Goal: Task Accomplishment & Management: Manage account settings

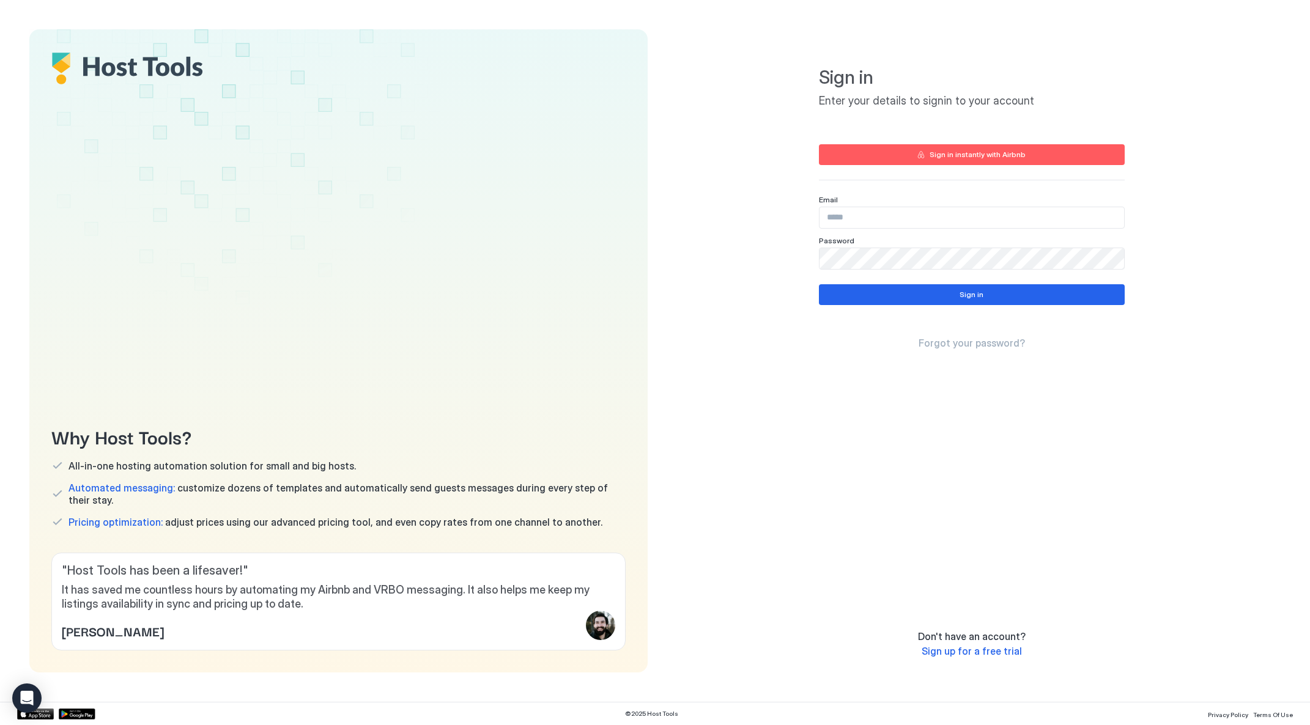
click at [431, 104] on div "Why Host Tools? All-in-one hosting automation solution for small and big hosts.…" at bounding box center [338, 350] width 618 height 643
click at [879, 218] on input "Input Field" at bounding box center [972, 217] width 305 height 21
type input "**********"
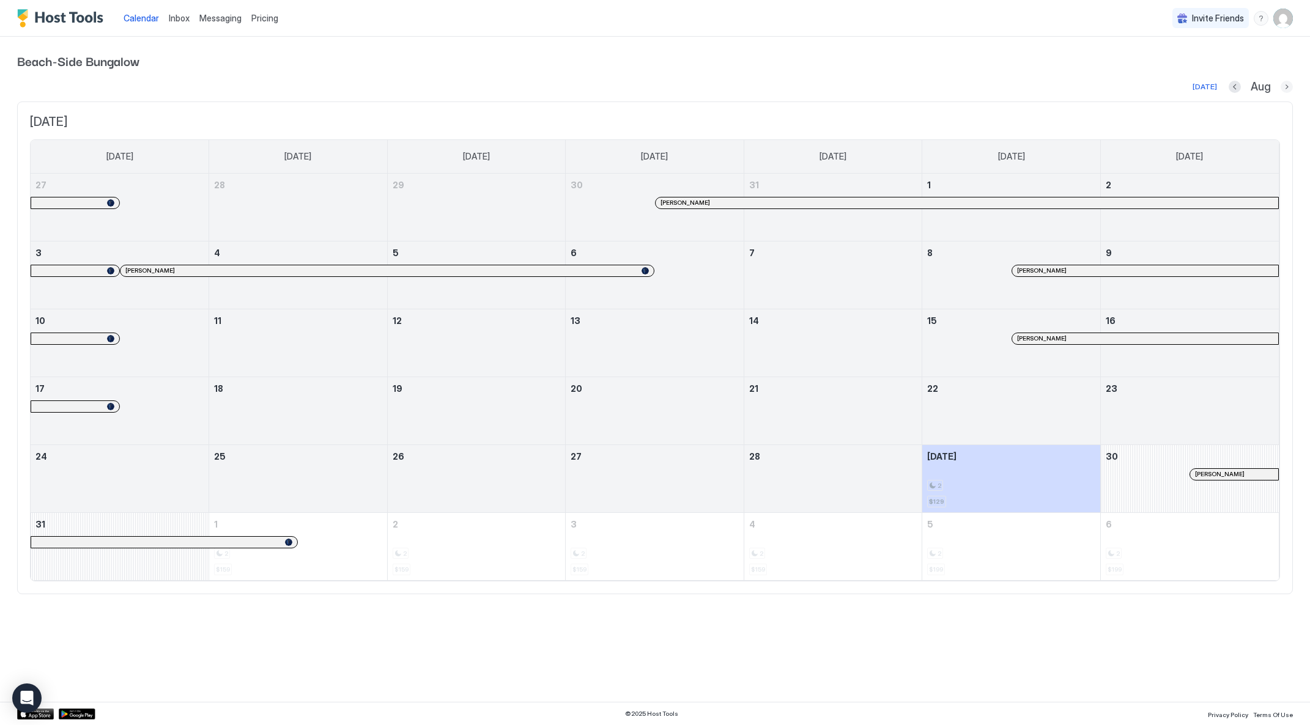
click at [1286, 87] on button "Next month" at bounding box center [1287, 87] width 12 height 12
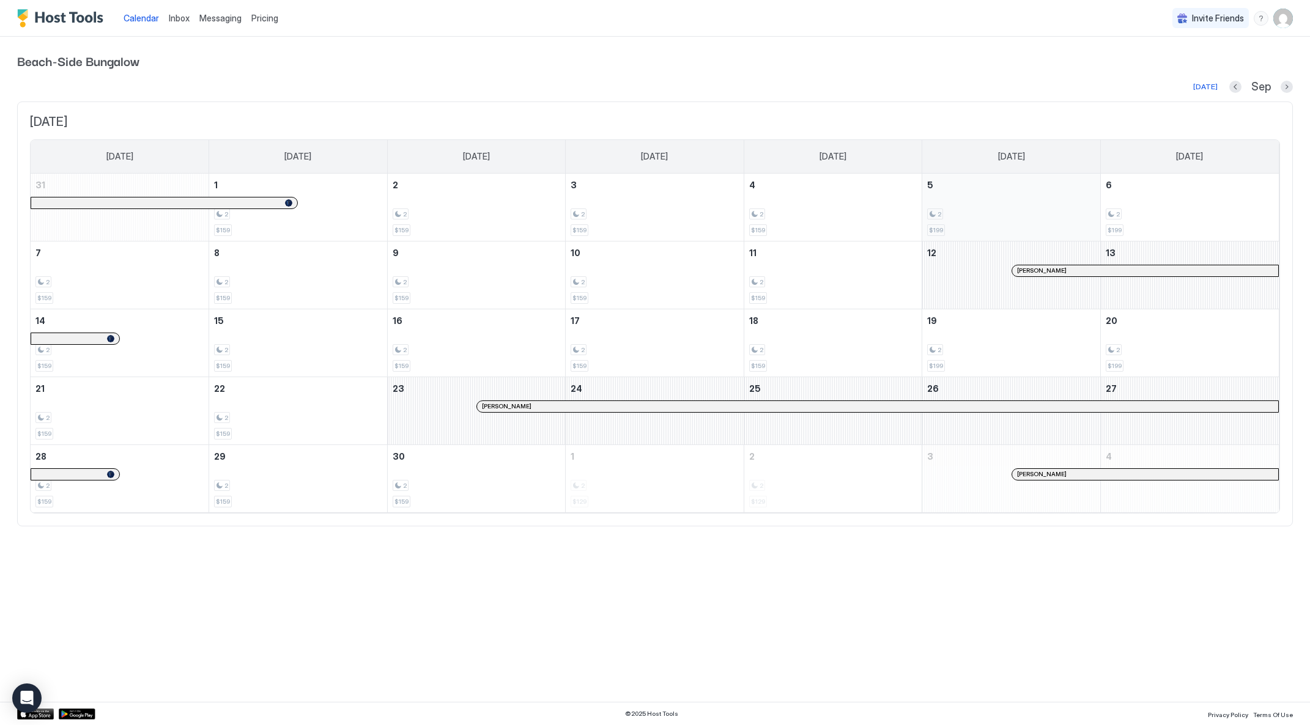
click at [1006, 223] on div "2 $199" at bounding box center [1011, 207] width 168 height 57
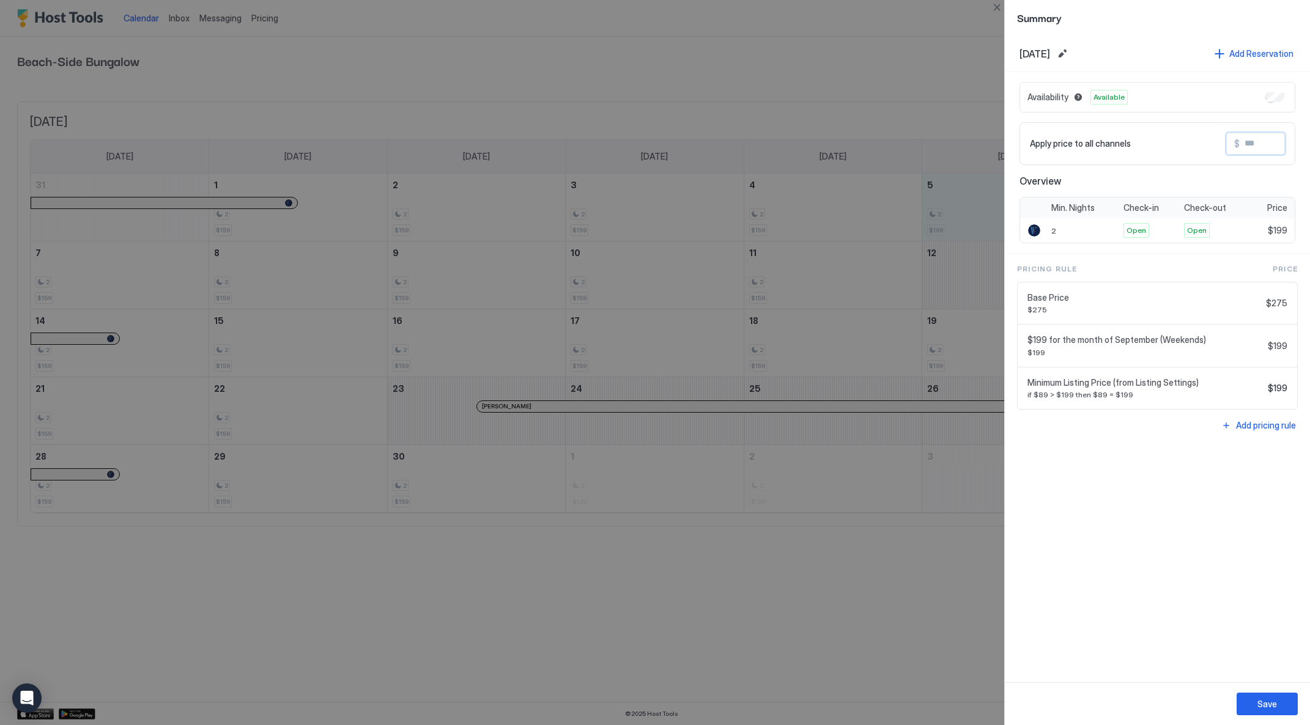
drag, startPoint x: 1269, startPoint y: 143, endPoint x: 1286, endPoint y: 143, distance: 16.5
click at [1286, 143] on div "Apply price to all channels $" at bounding box center [1158, 143] width 276 height 43
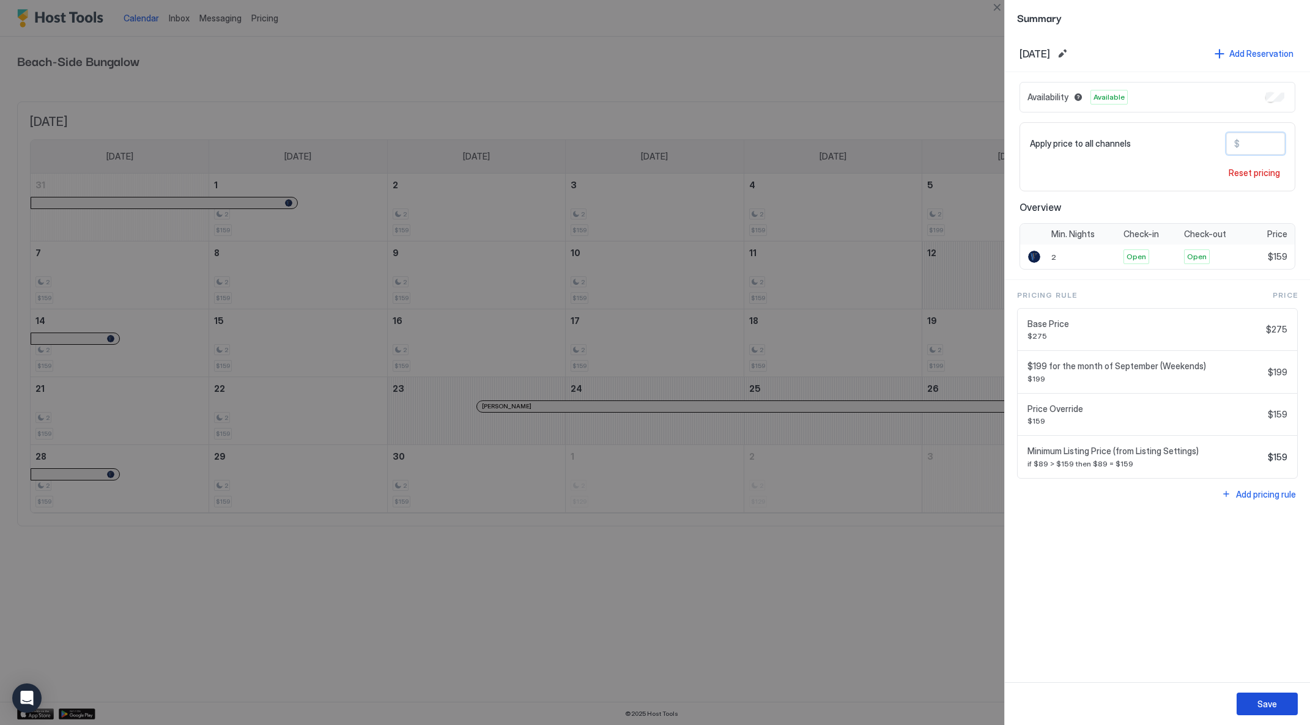
type input "***"
click at [1273, 700] on div "Save" at bounding box center [1268, 704] width 20 height 13
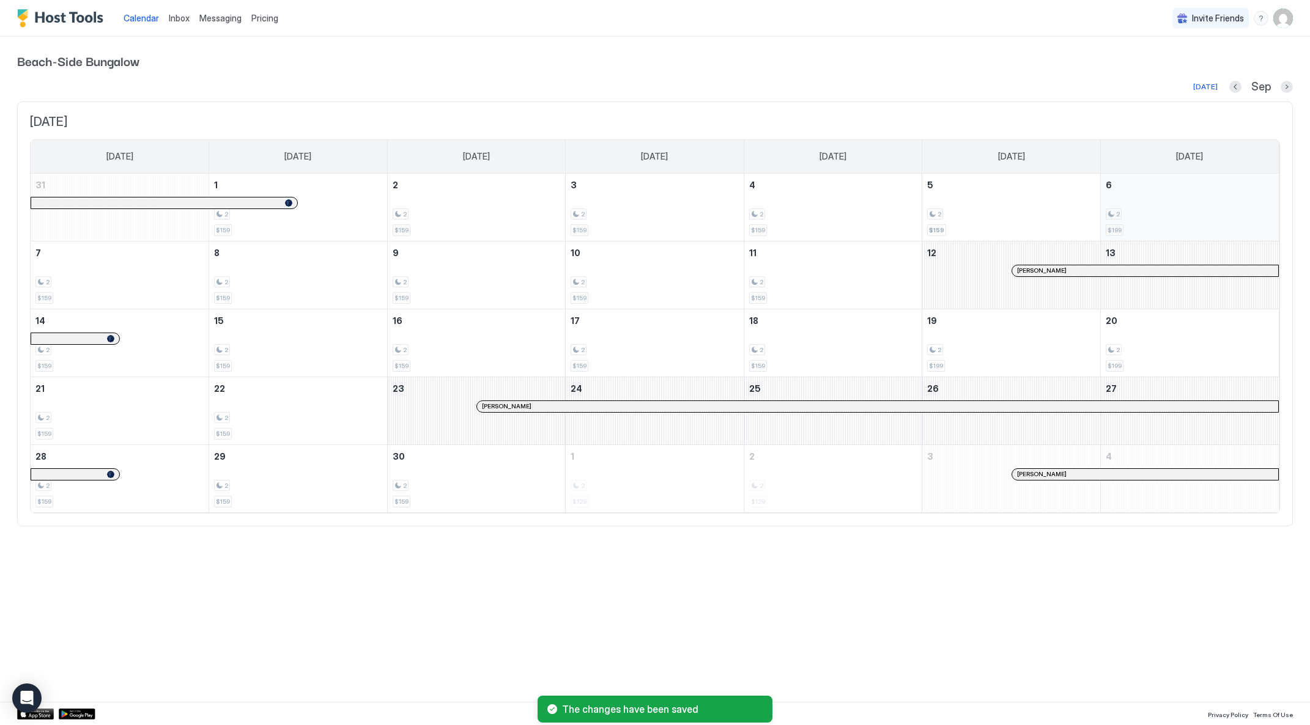
click at [1170, 209] on div "2" at bounding box center [1190, 215] width 168 height 12
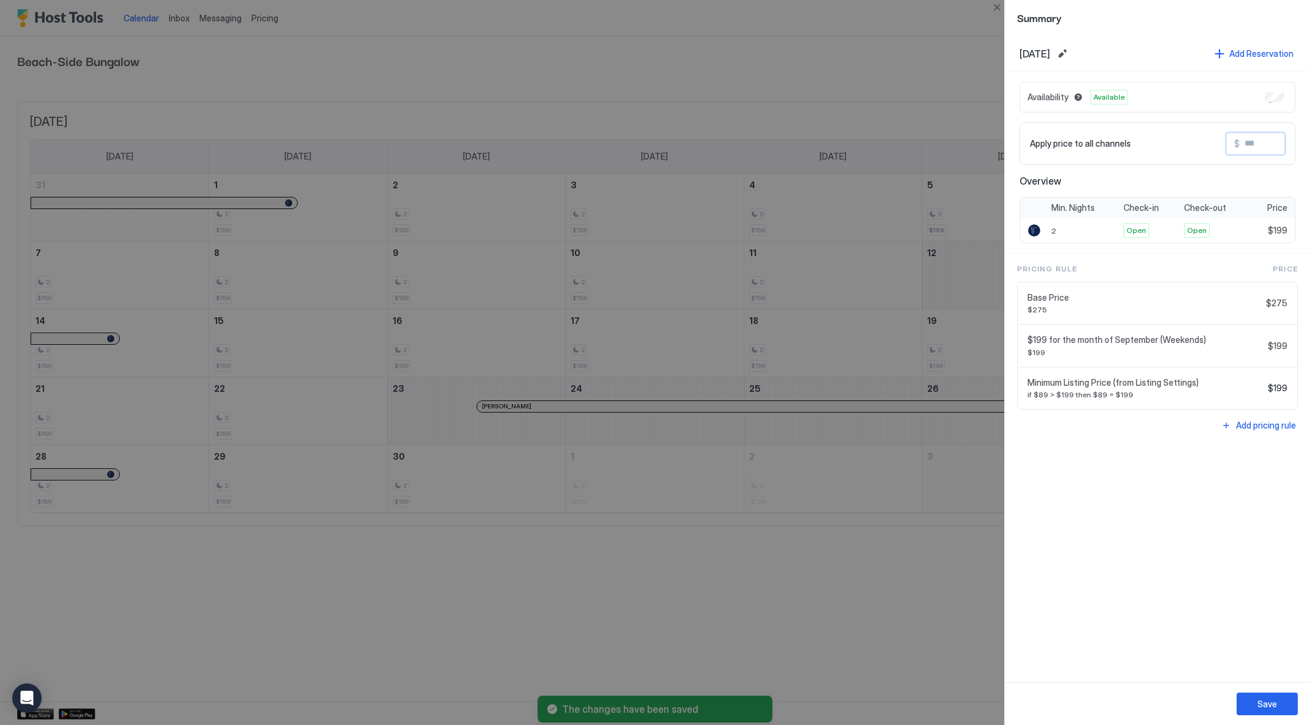
drag, startPoint x: 1245, startPoint y: 146, endPoint x: 1280, endPoint y: 138, distance: 35.2
click at [1275, 139] on input "Input Field" at bounding box center [1289, 143] width 98 height 21
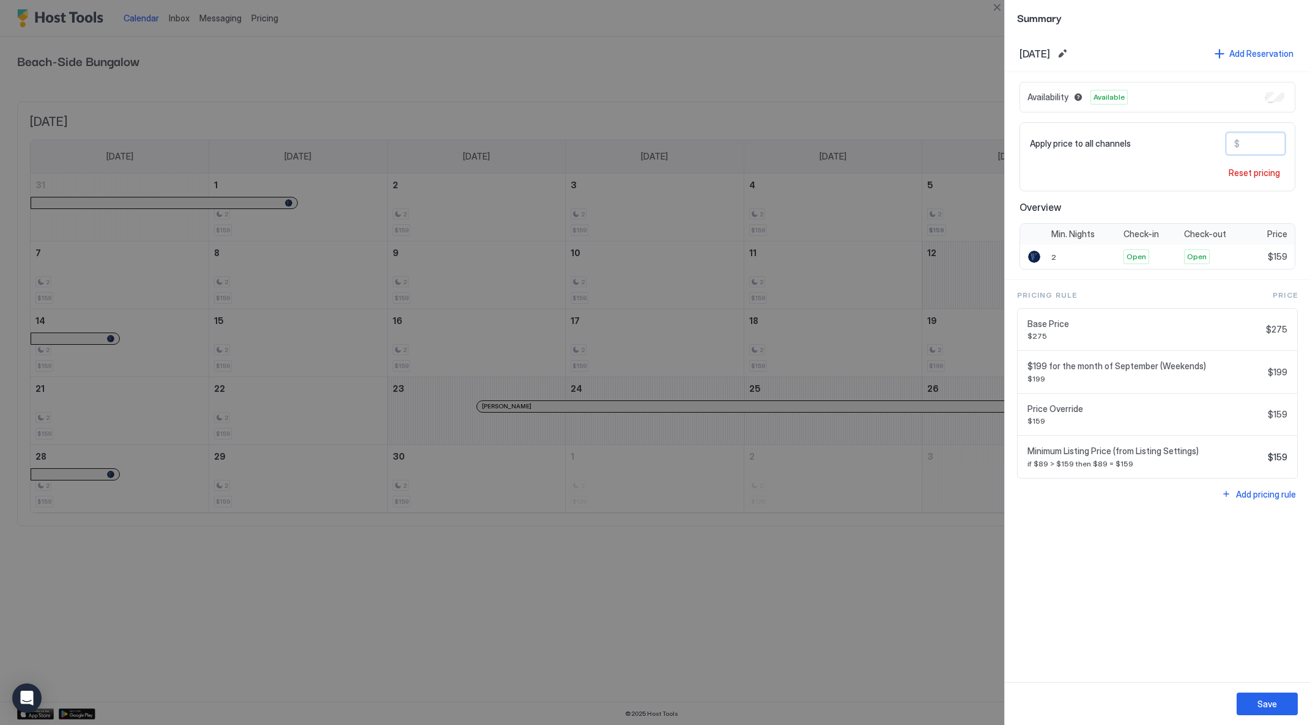
type input "***"
click at [1271, 705] on div "Save" at bounding box center [1268, 704] width 20 height 13
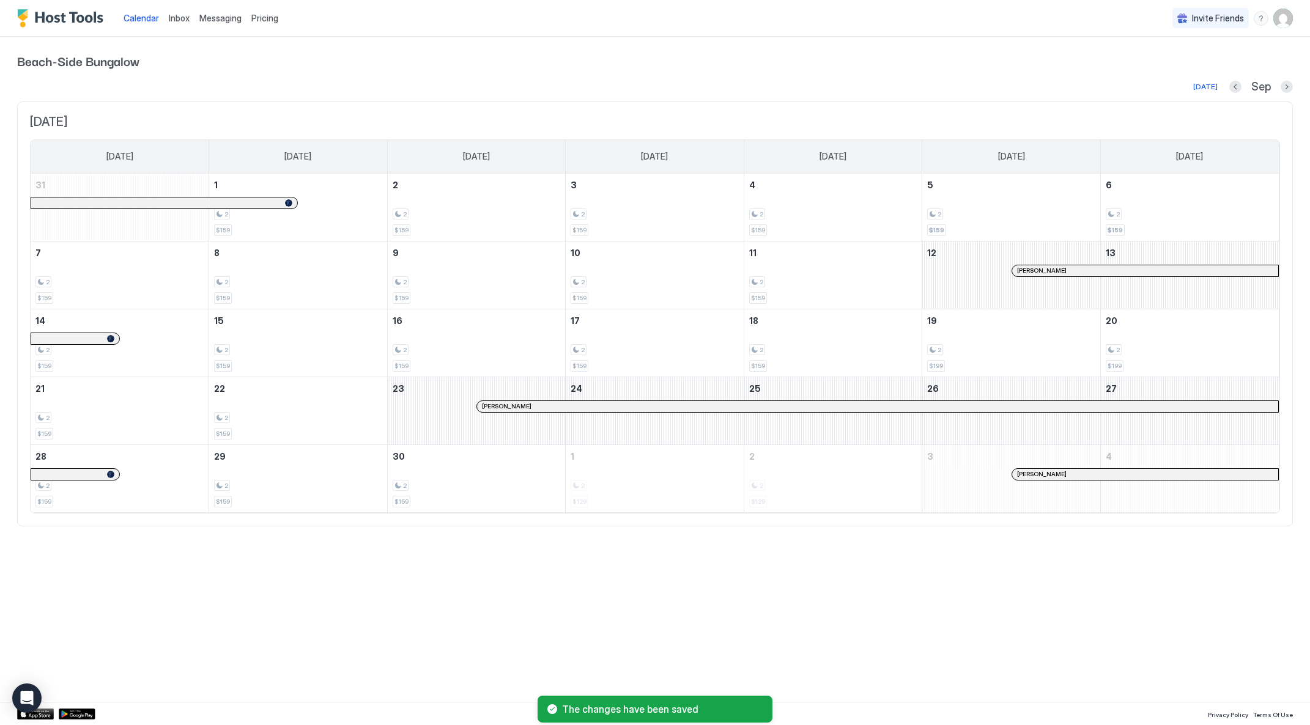
drag, startPoint x: 923, startPoint y: 577, endPoint x: 916, endPoint y: 587, distance: 12.2
click at [916, 587] on div "Calendar Inbox Messaging Pricing Invite Friends TL Beach-Side Bungalow [DATE] S…" at bounding box center [655, 362] width 1310 height 725
click at [480, 218] on div "2" at bounding box center [477, 215] width 168 height 12
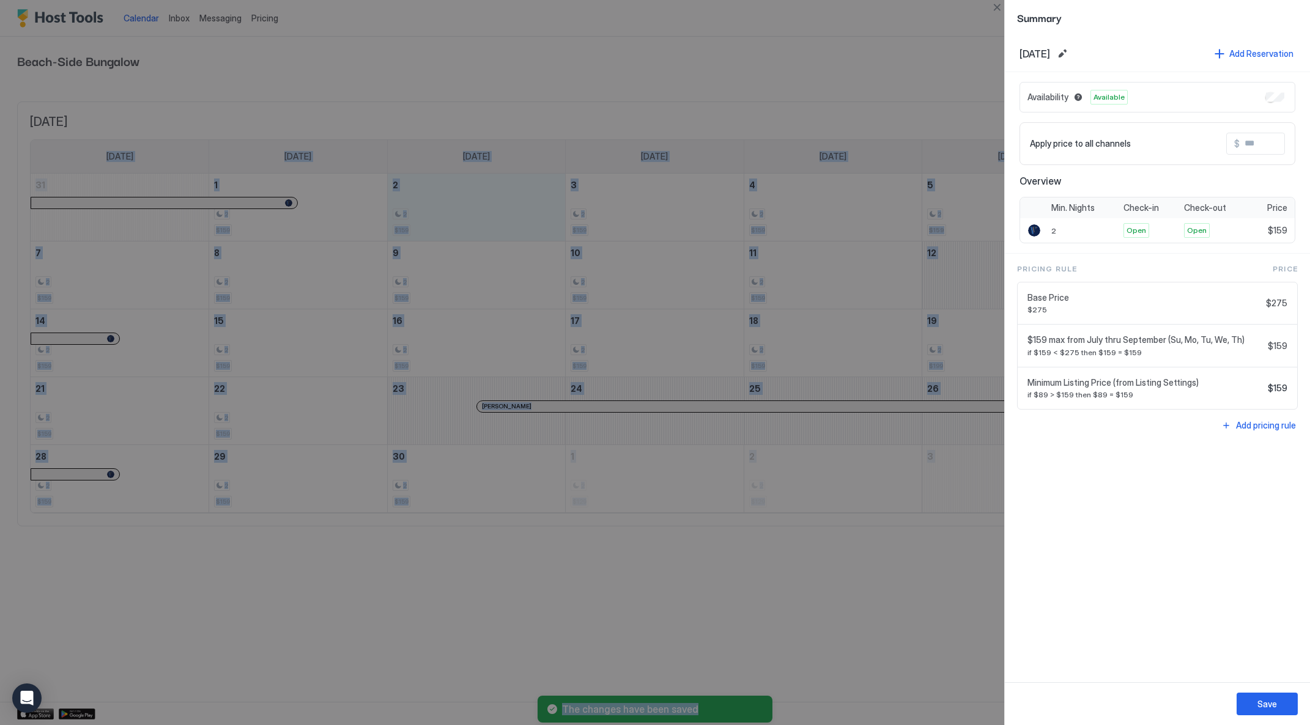
click at [865, 217] on div at bounding box center [655, 362] width 1310 height 725
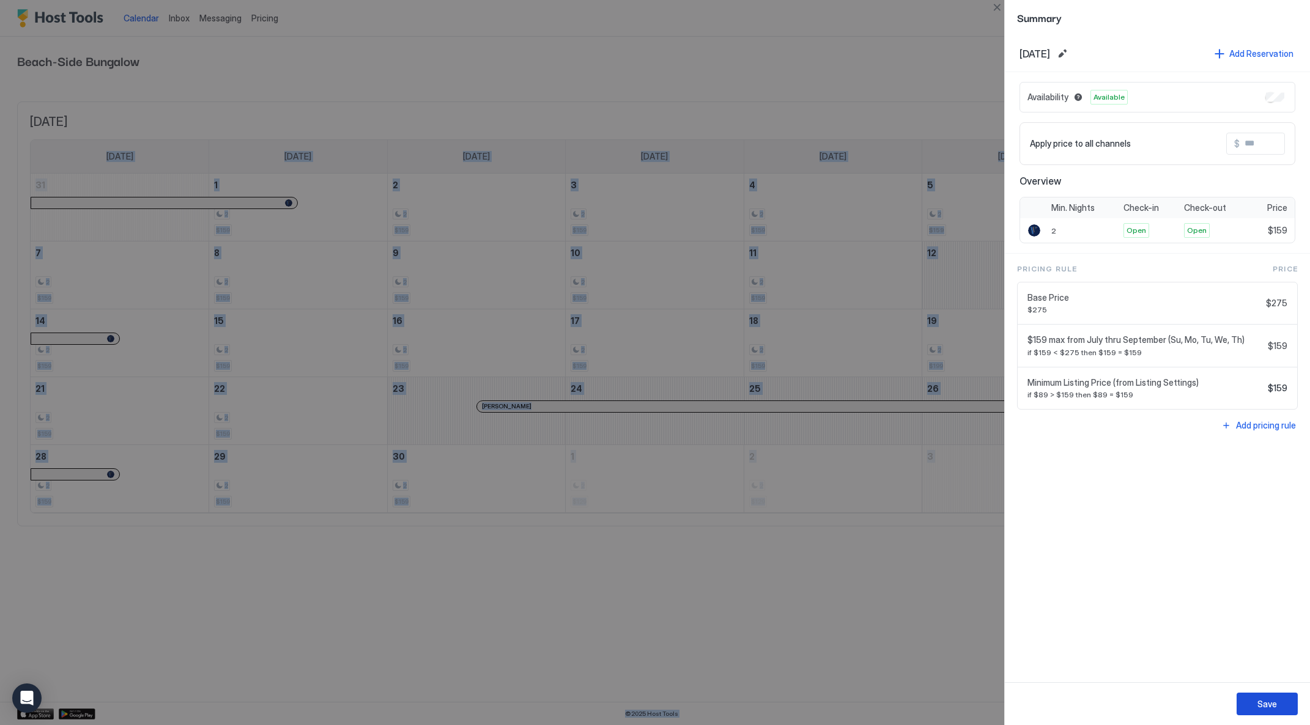
click at [1278, 714] on button "Save" at bounding box center [1267, 704] width 61 height 23
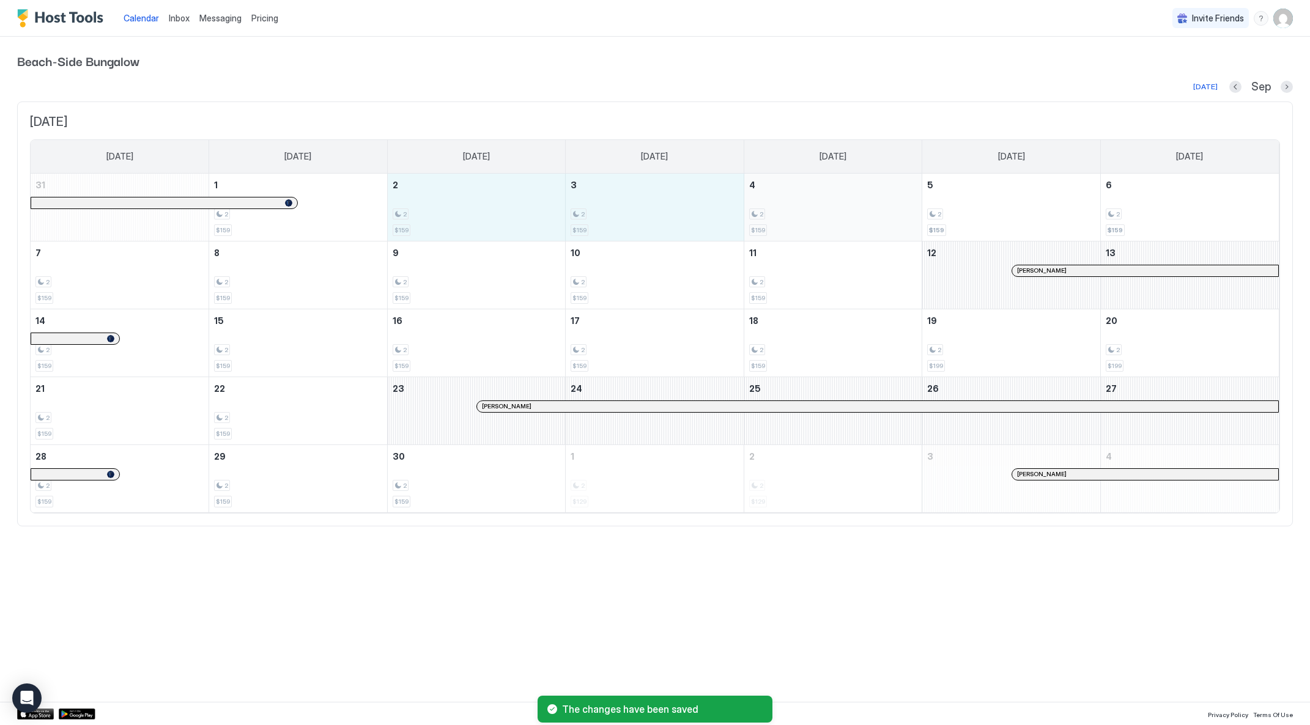
drag, startPoint x: 460, startPoint y: 210, endPoint x: 825, endPoint y: 218, distance: 364.6
click at [825, 218] on tr "31 1 2 $159 2 2 $159 3 2 $159 4 2 $159 5 2 $159 6 2 $159" at bounding box center [655, 208] width 1248 height 68
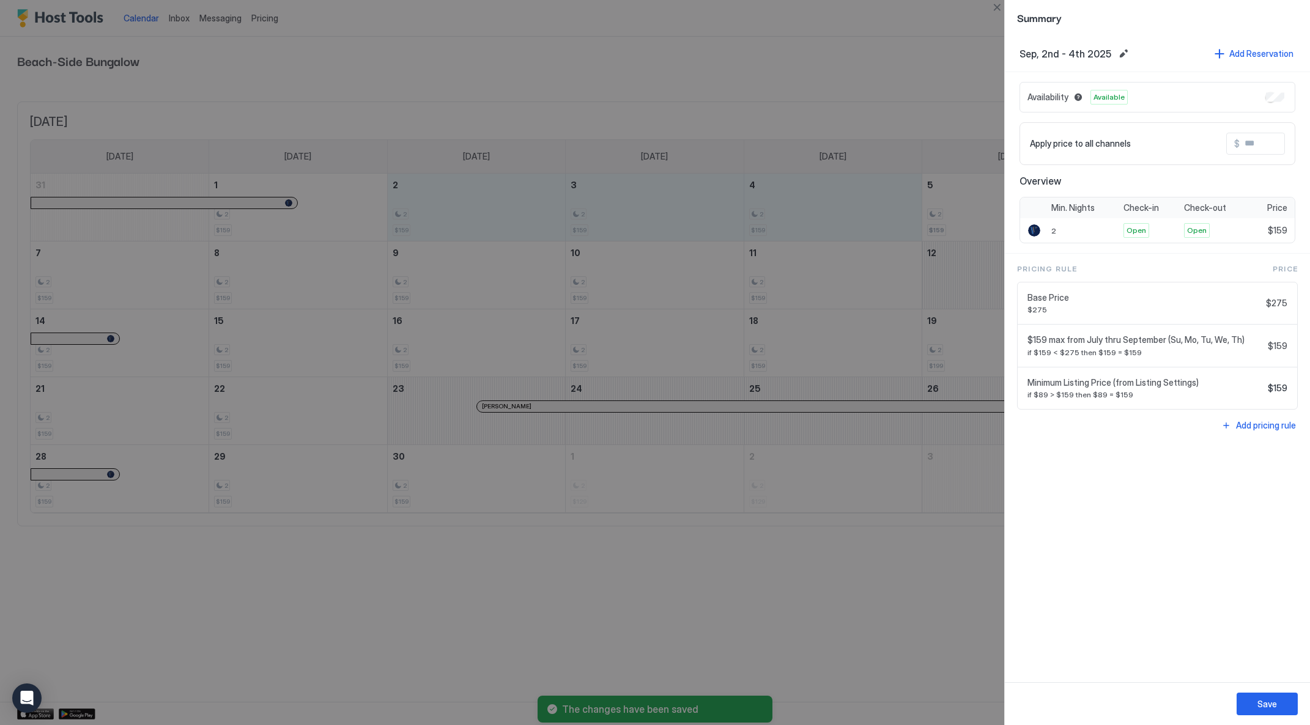
click at [1261, 146] on input "Input Field" at bounding box center [1289, 143] width 98 height 21
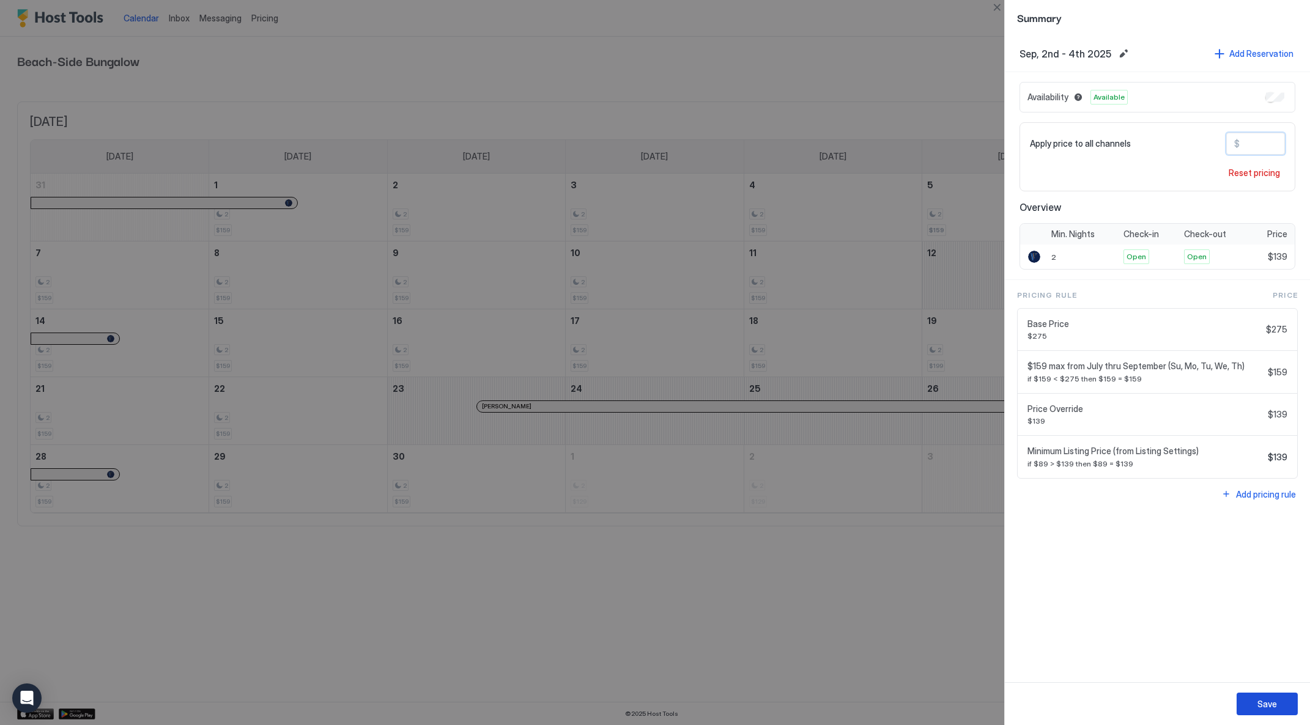
type input "***"
click at [1256, 703] on button "Save" at bounding box center [1267, 704] width 61 height 23
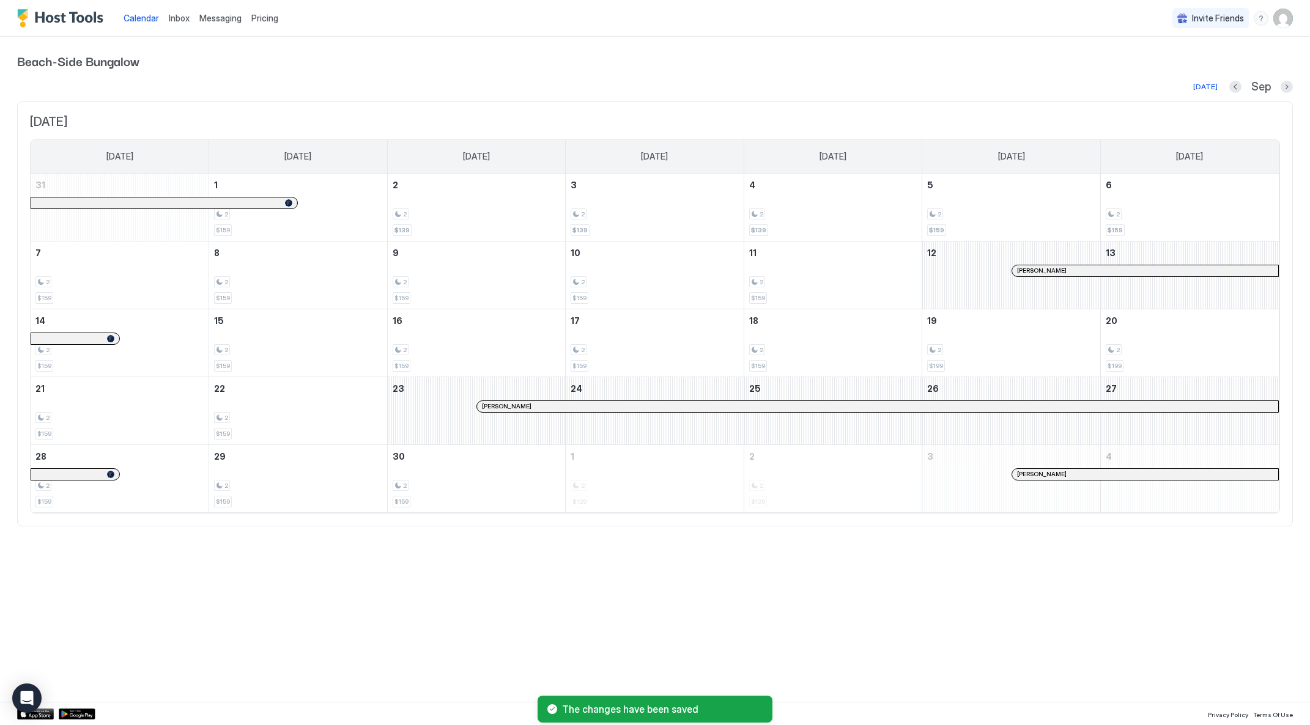
click at [817, 621] on div "Calendar Inbox Messaging Pricing Invite Friends TL Beach-Side Bungalow [DATE] S…" at bounding box center [655, 362] width 1310 height 725
click at [161, 273] on div "2 $159" at bounding box center [119, 274] width 168 height 57
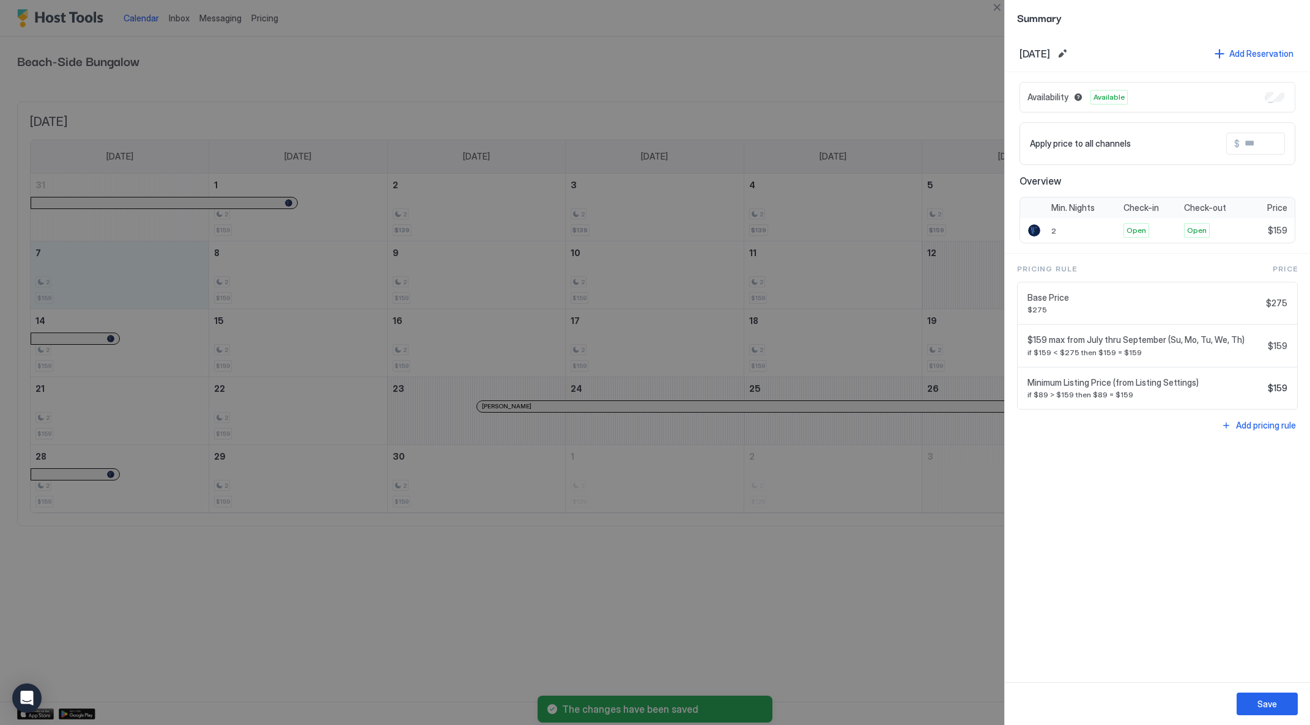
click at [811, 667] on div at bounding box center [655, 362] width 1310 height 725
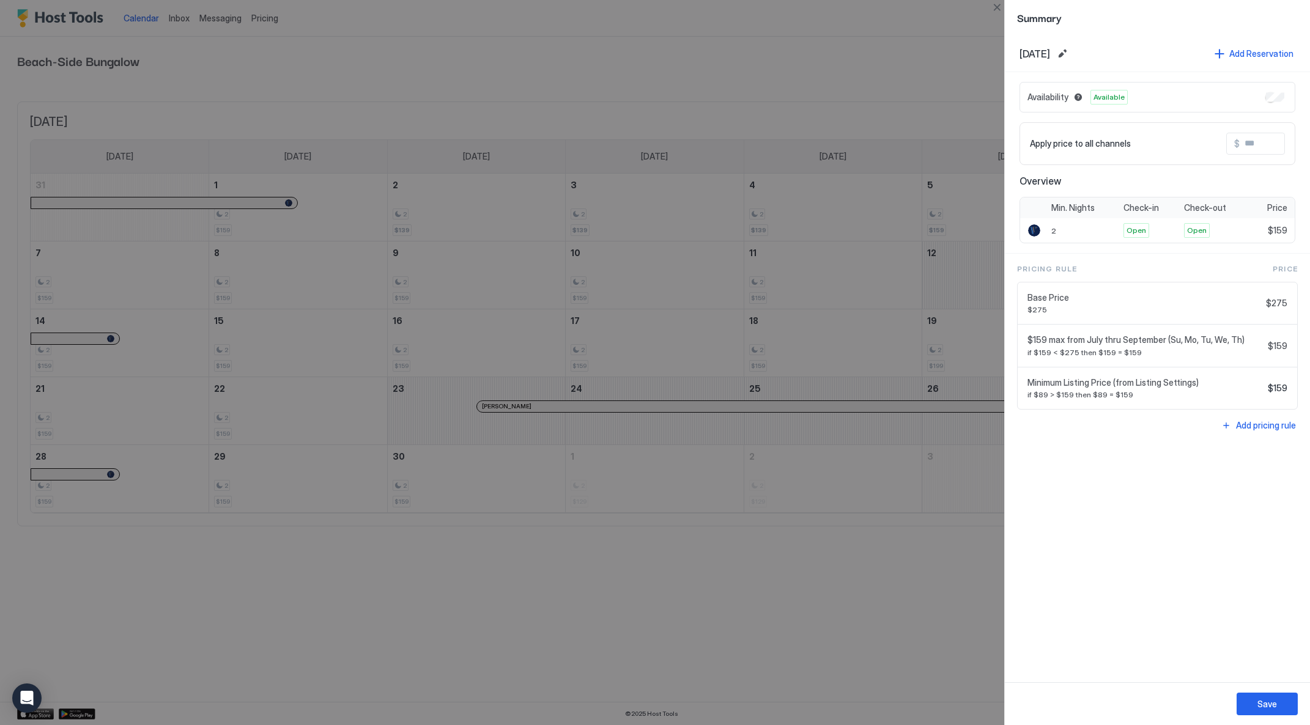
drag, startPoint x: 905, startPoint y: 54, endPoint x: 947, endPoint y: 35, distance: 47.1
click at [905, 54] on div at bounding box center [655, 362] width 1310 height 725
click at [997, 7] on button "Close" at bounding box center [997, 7] width 15 height 15
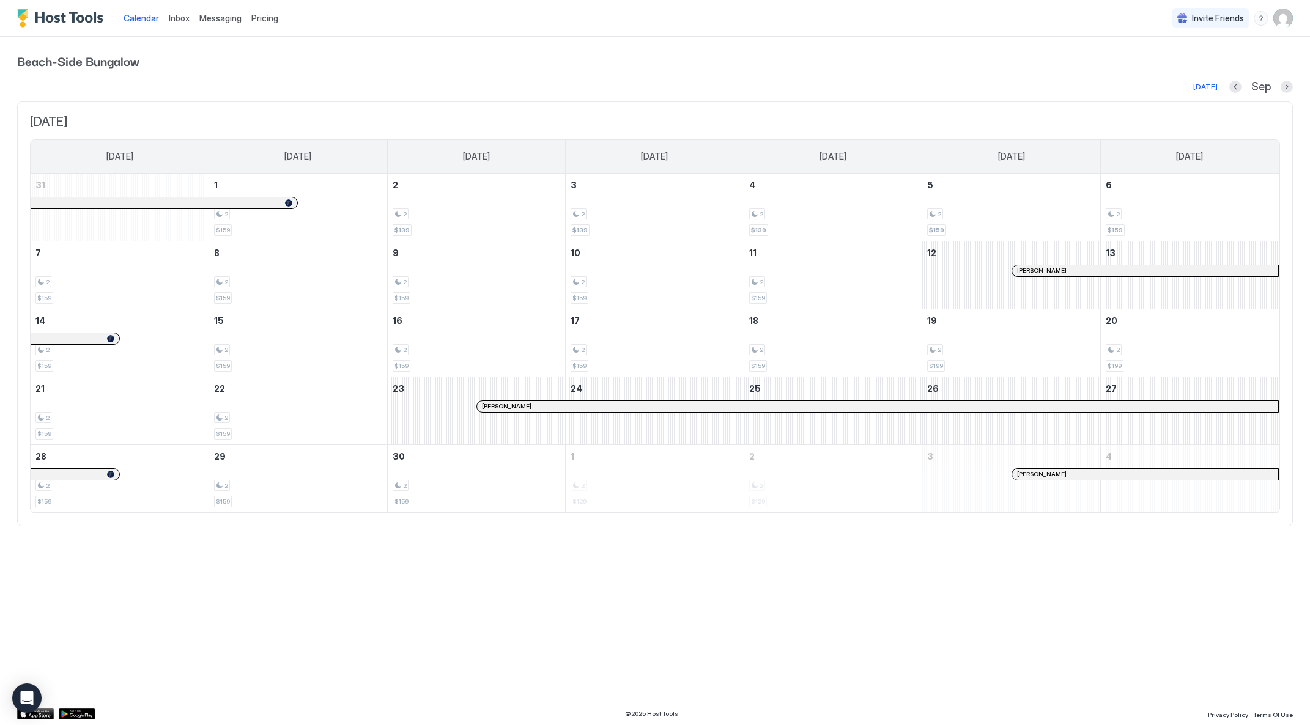
click at [272, 21] on span "Pricing" at bounding box center [264, 18] width 27 height 11
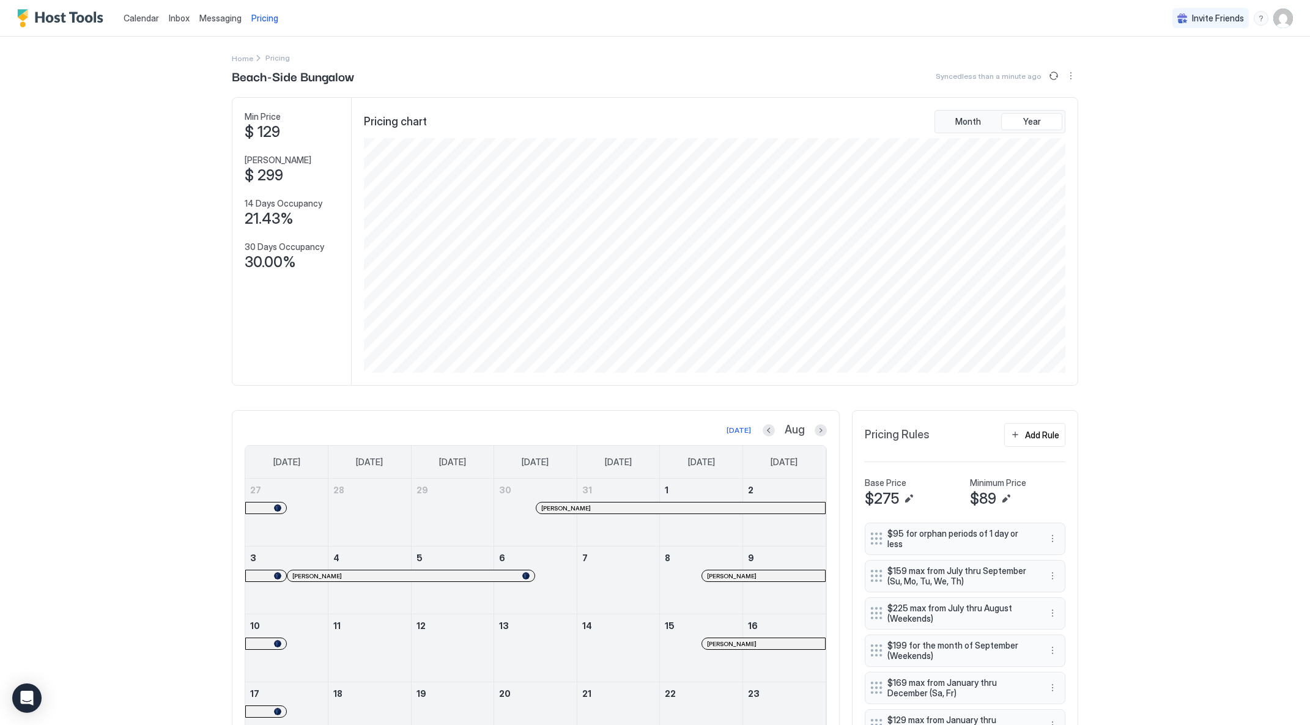
click at [1274, 23] on img "User profile" at bounding box center [1283, 19] width 20 height 20
click at [1157, 404] on div at bounding box center [655, 362] width 1310 height 725
click at [1192, 172] on div "Calendar Inbox Messaging Pricing Invite Friends TL Home Pricing Beach-Side Bung…" at bounding box center [655, 362] width 1310 height 725
click at [265, 18] on span "Pricing" at bounding box center [264, 18] width 27 height 11
click at [73, 17] on img "Host Tools Logo" at bounding box center [63, 18] width 92 height 18
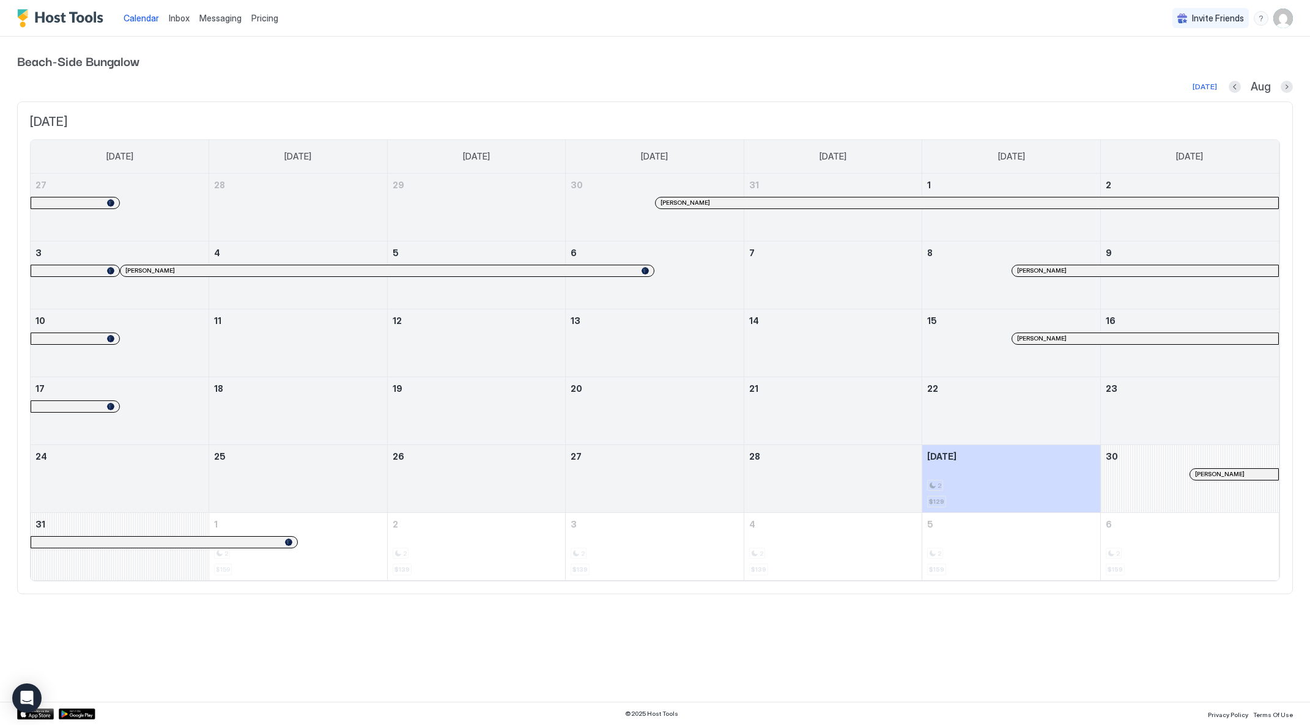
click at [261, 18] on span "Pricing" at bounding box center [264, 18] width 27 height 11
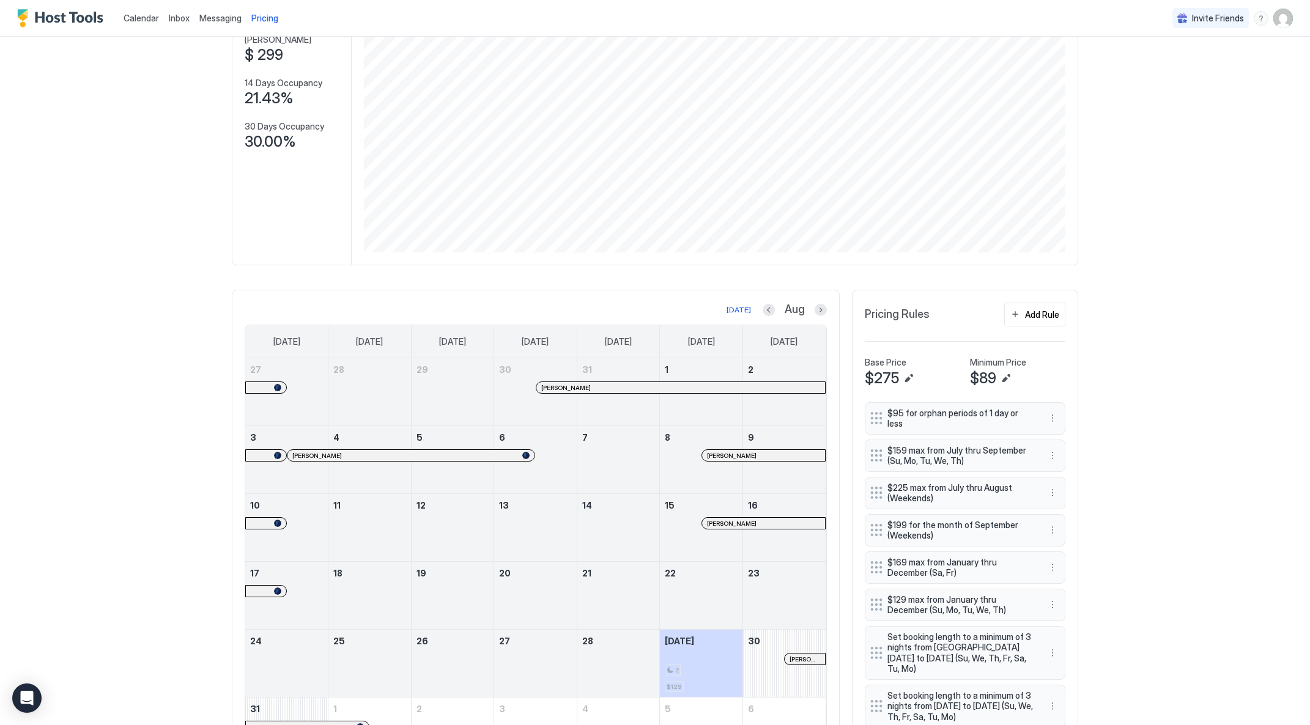
scroll to position [125, 0]
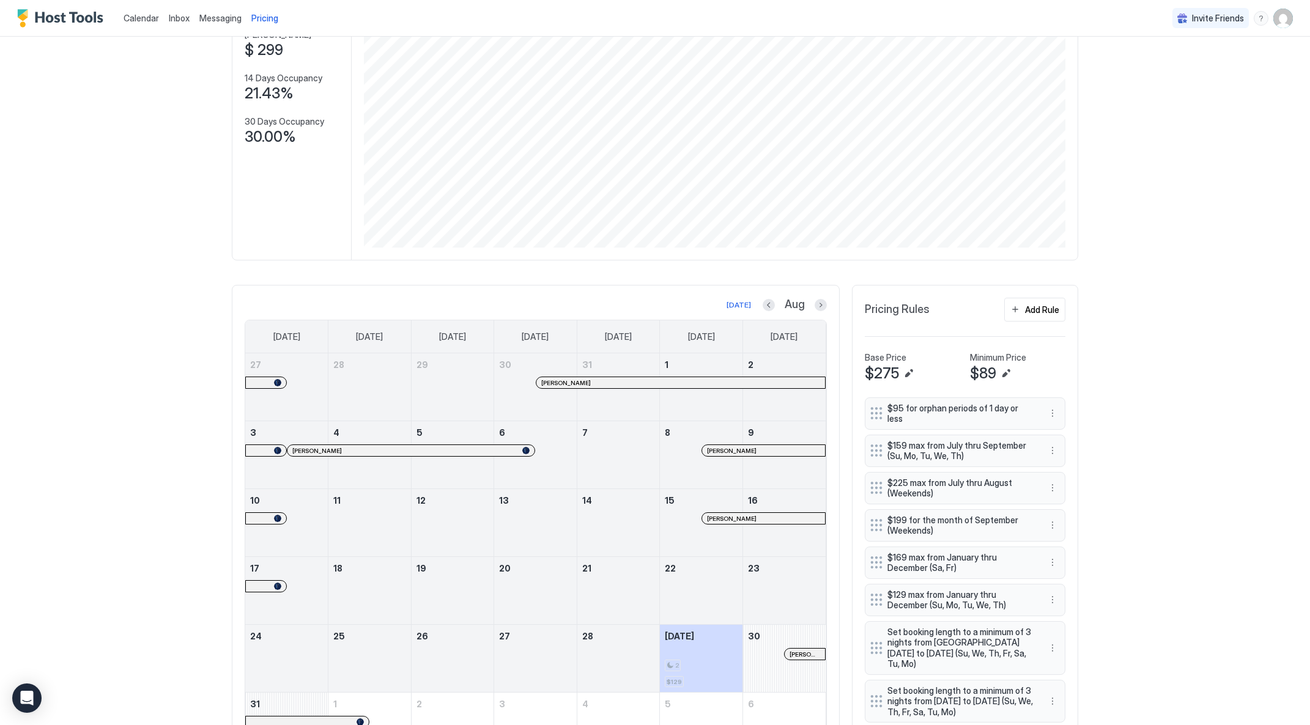
click at [149, 17] on span "Calendar" at bounding box center [141, 18] width 35 height 10
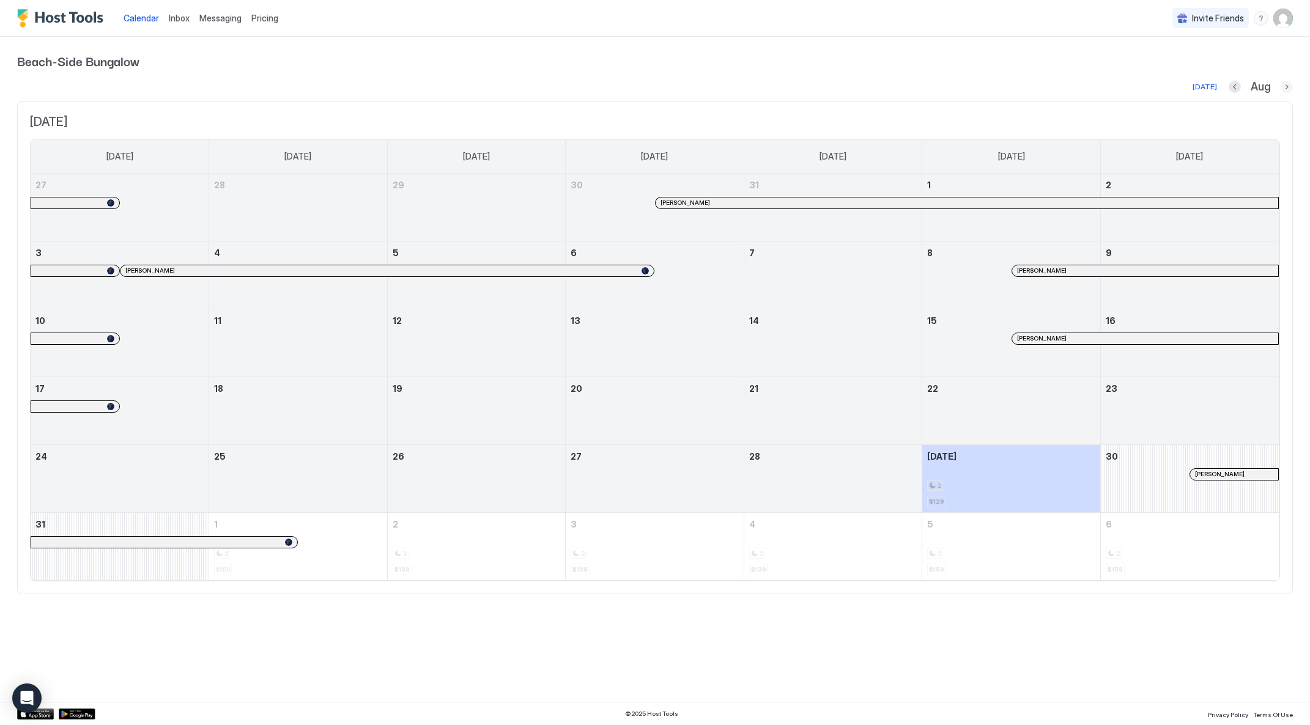
click at [1287, 86] on button "Next month" at bounding box center [1287, 87] width 12 height 12
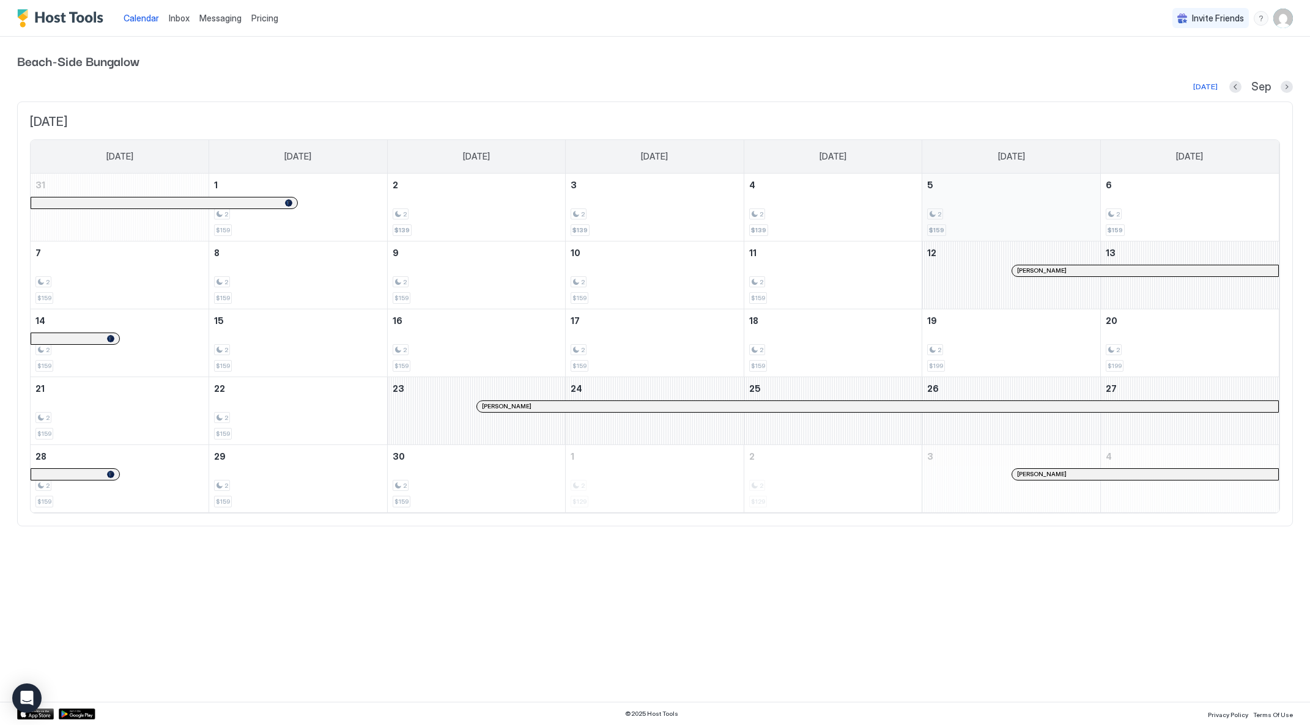
click at [1012, 207] on div "2 $159" at bounding box center [1011, 207] width 168 height 57
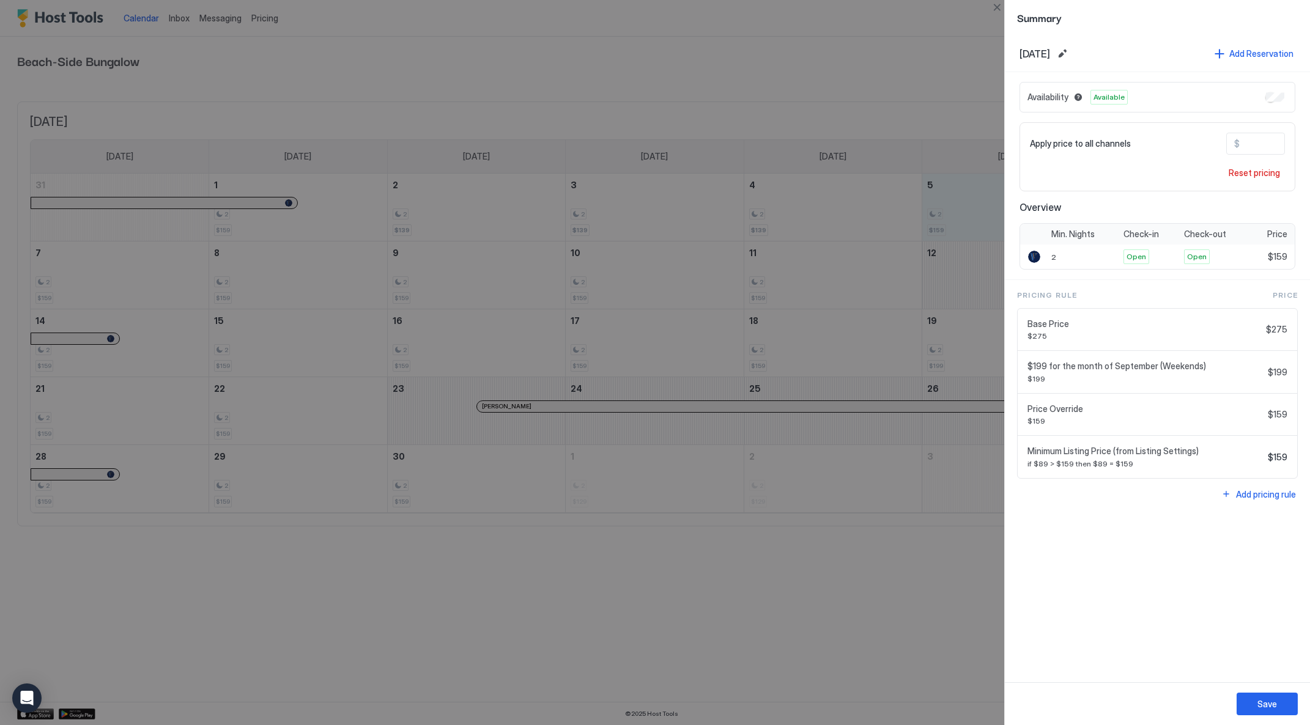
click at [871, 81] on div at bounding box center [655, 362] width 1310 height 725
click at [999, 4] on button "Close" at bounding box center [997, 7] width 15 height 15
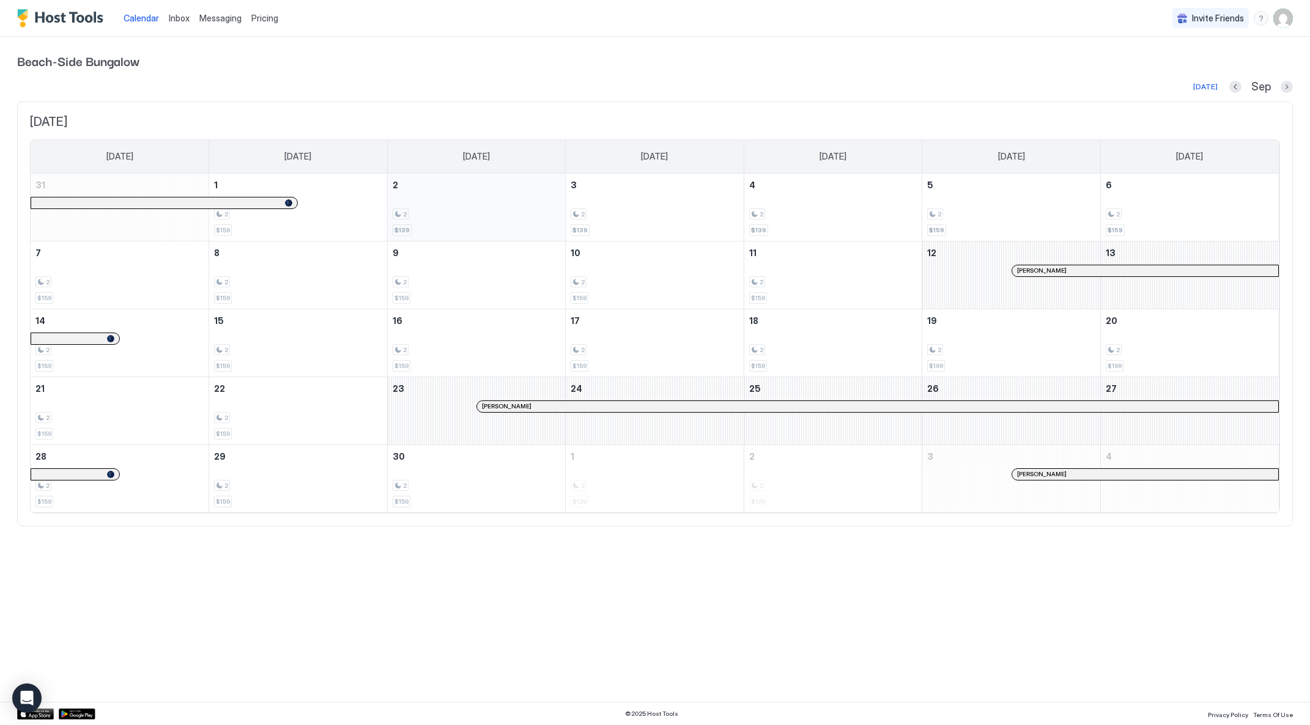
click at [445, 219] on div "2 $139" at bounding box center [477, 207] width 168 height 57
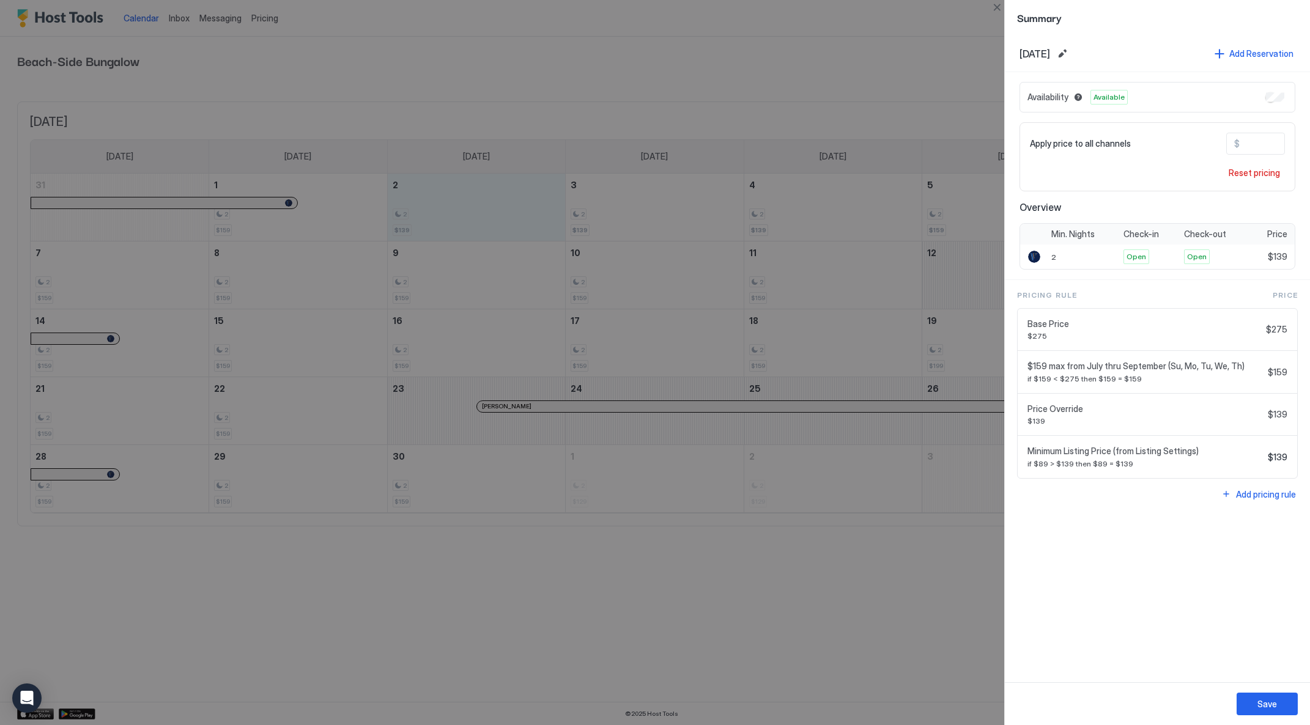
click at [777, 283] on div at bounding box center [655, 362] width 1310 height 725
click at [1070, 53] on button "Edit date range" at bounding box center [1062, 53] width 15 height 15
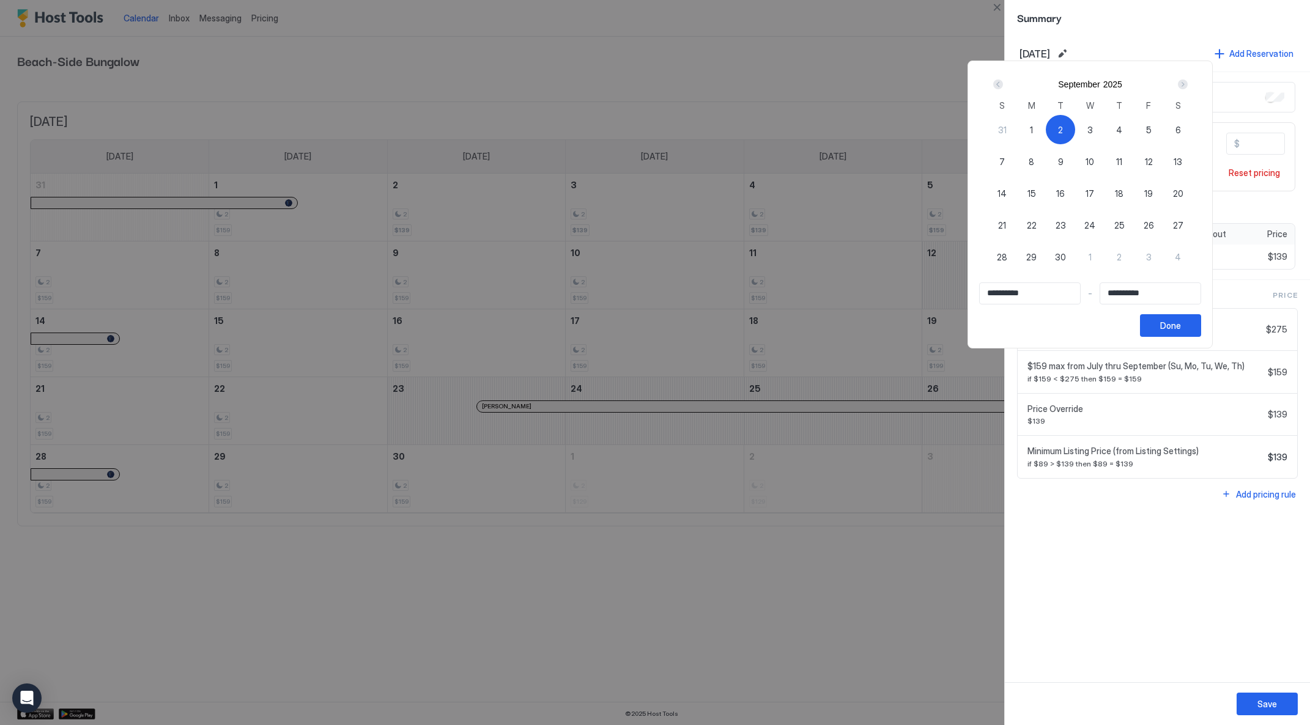
click at [1122, 164] on span "11" at bounding box center [1119, 161] width 6 height 13
type input "**********"
click at [1033, 129] on span "1" at bounding box center [1031, 130] width 3 height 13
type input "**********"
click at [1114, 169] on div "11" at bounding box center [1119, 161] width 29 height 29
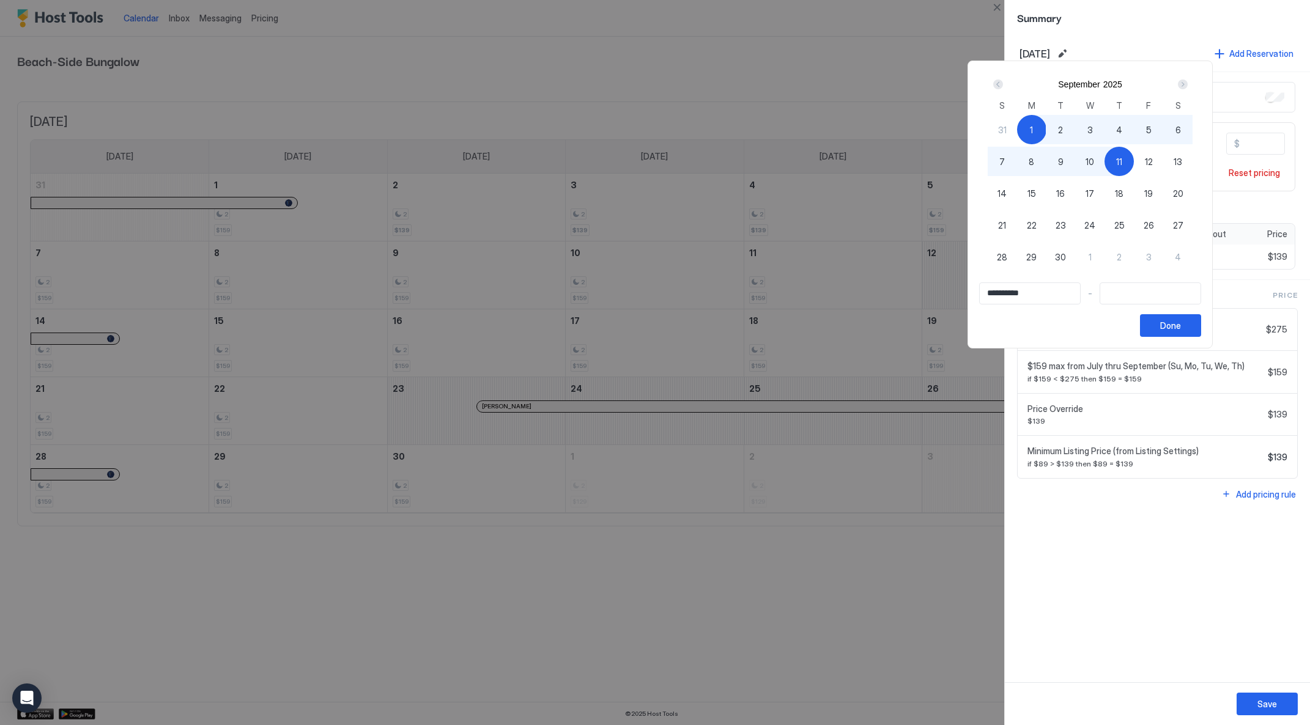
type input "**********"
click at [1162, 321] on button "Done" at bounding box center [1170, 325] width 61 height 23
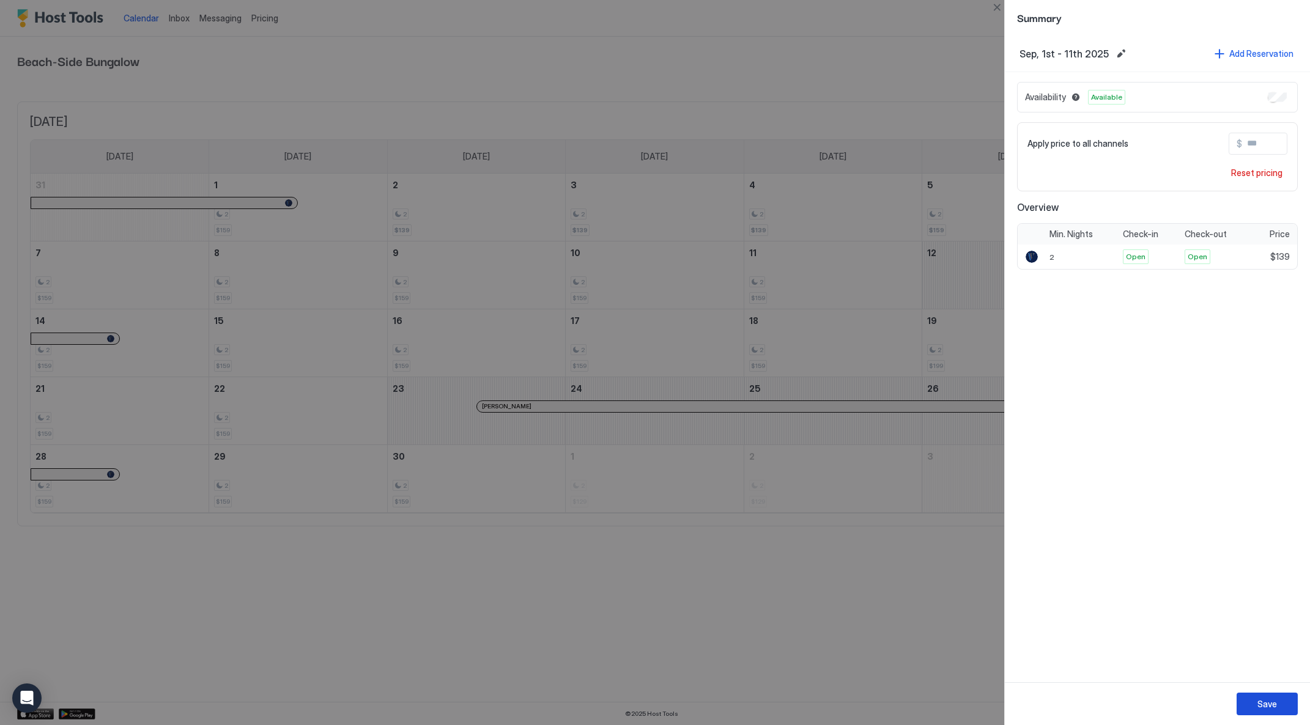
click at [1269, 706] on div "Save" at bounding box center [1268, 704] width 20 height 13
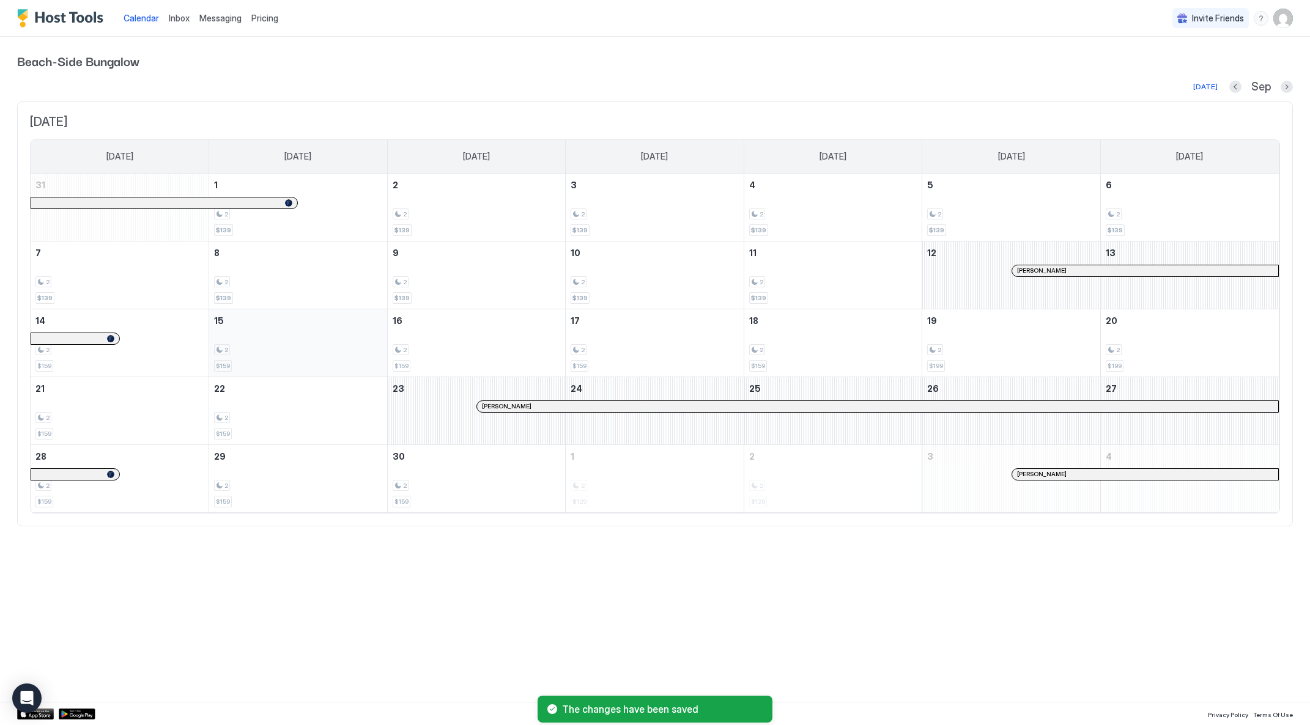
click at [284, 344] on div "2" at bounding box center [298, 350] width 168 height 12
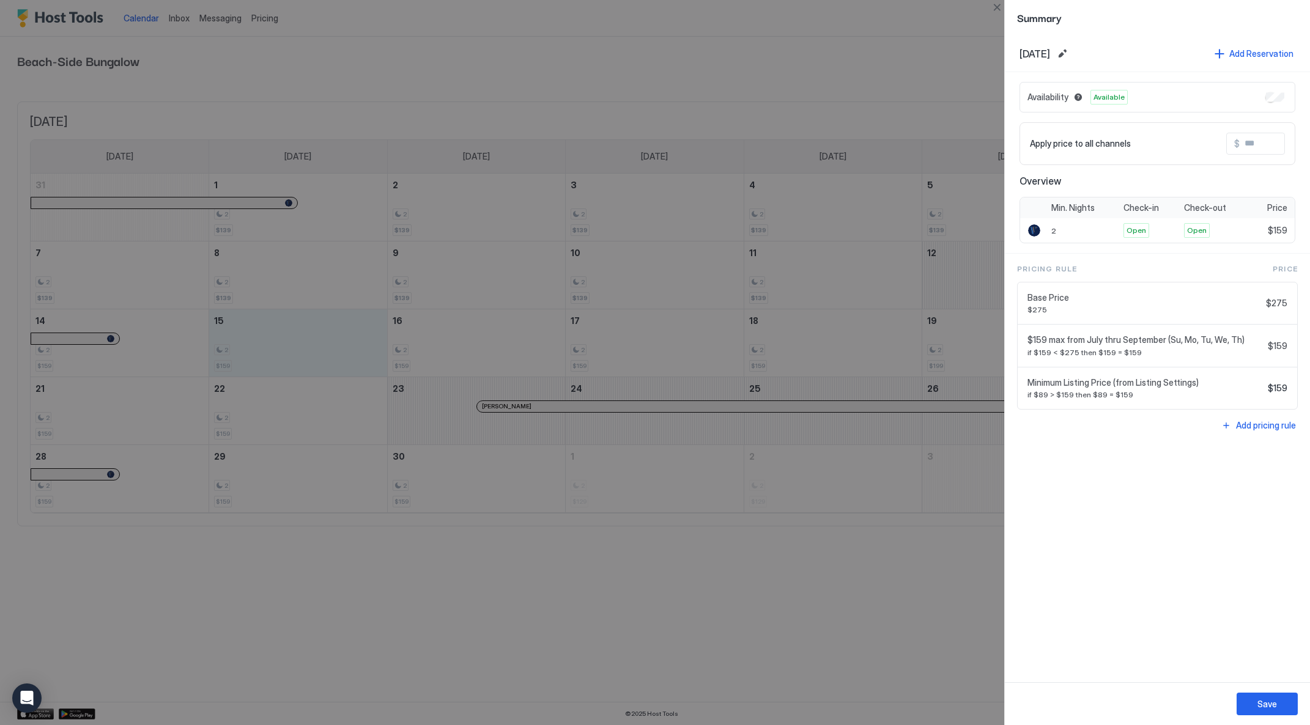
click at [848, 621] on div at bounding box center [655, 362] width 1310 height 725
click at [998, 9] on button "Close" at bounding box center [997, 7] width 15 height 15
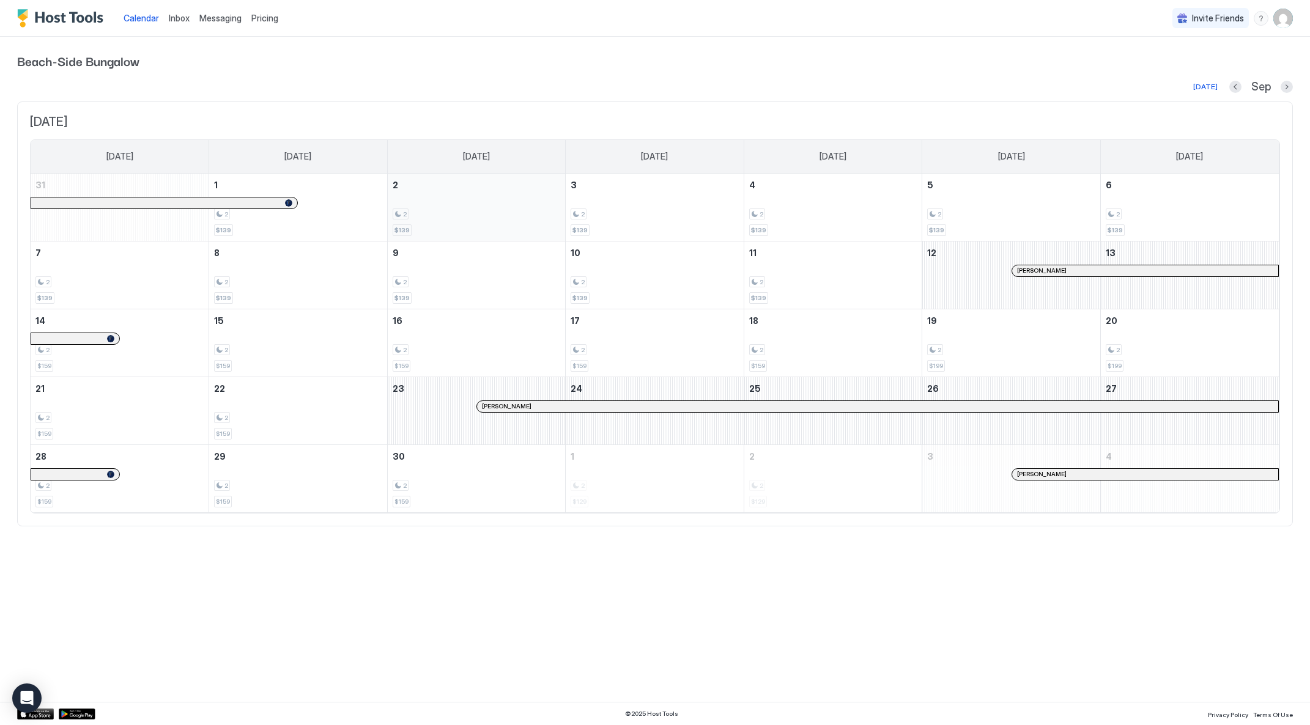
click at [444, 209] on div "2" at bounding box center [477, 215] width 168 height 12
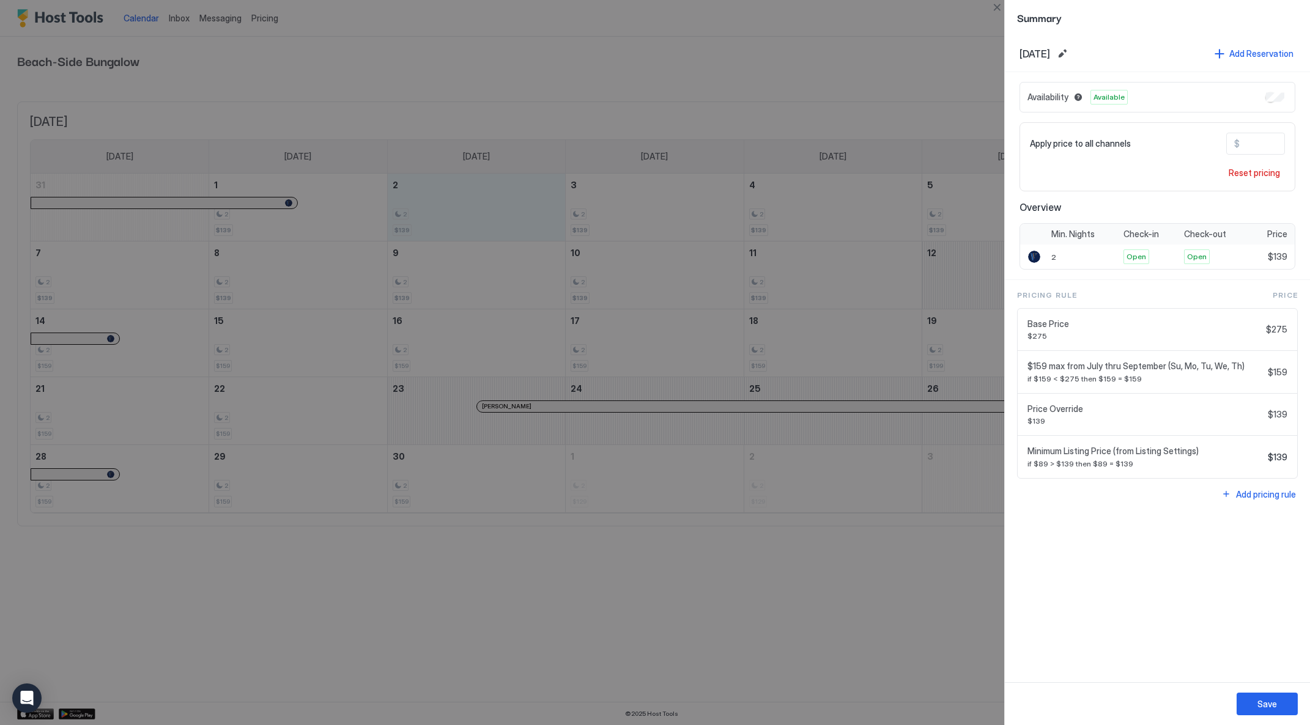
click at [352, 212] on div at bounding box center [655, 362] width 1310 height 725
click at [990, 7] on button "Close" at bounding box center [997, 7] width 15 height 15
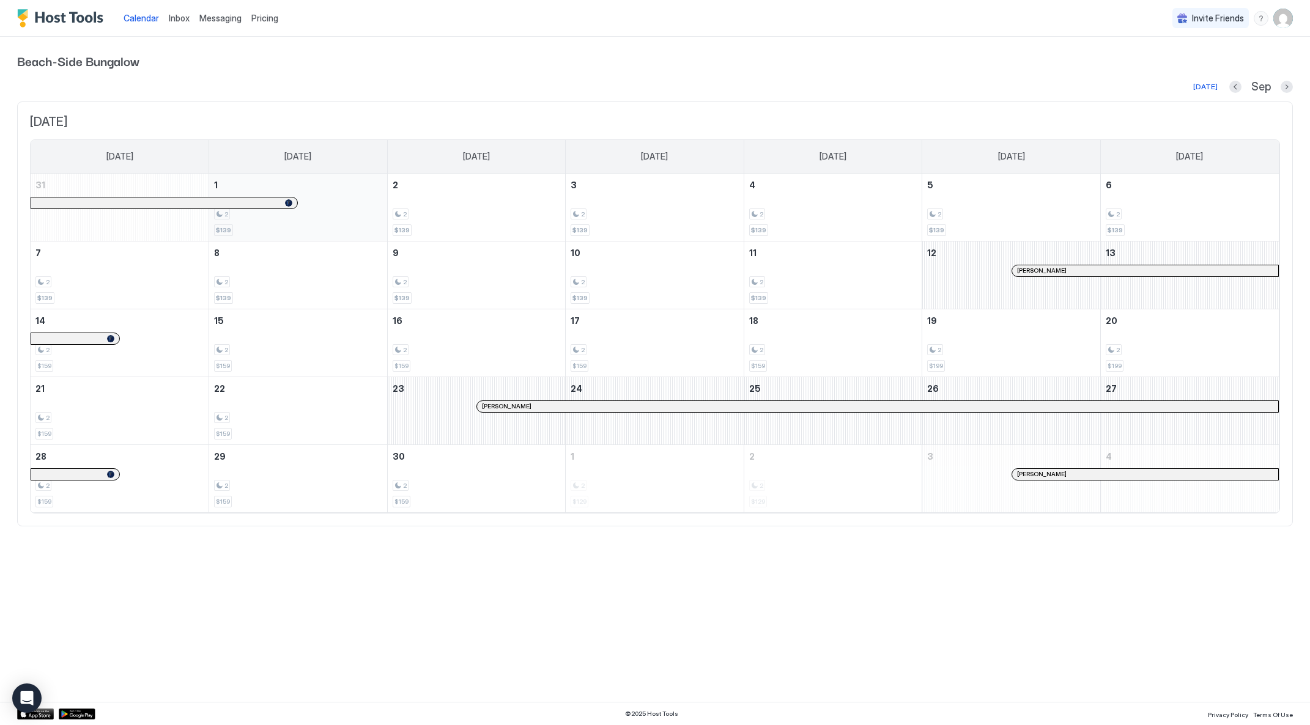
click at [332, 226] on div "2 $139" at bounding box center [298, 207] width 168 height 57
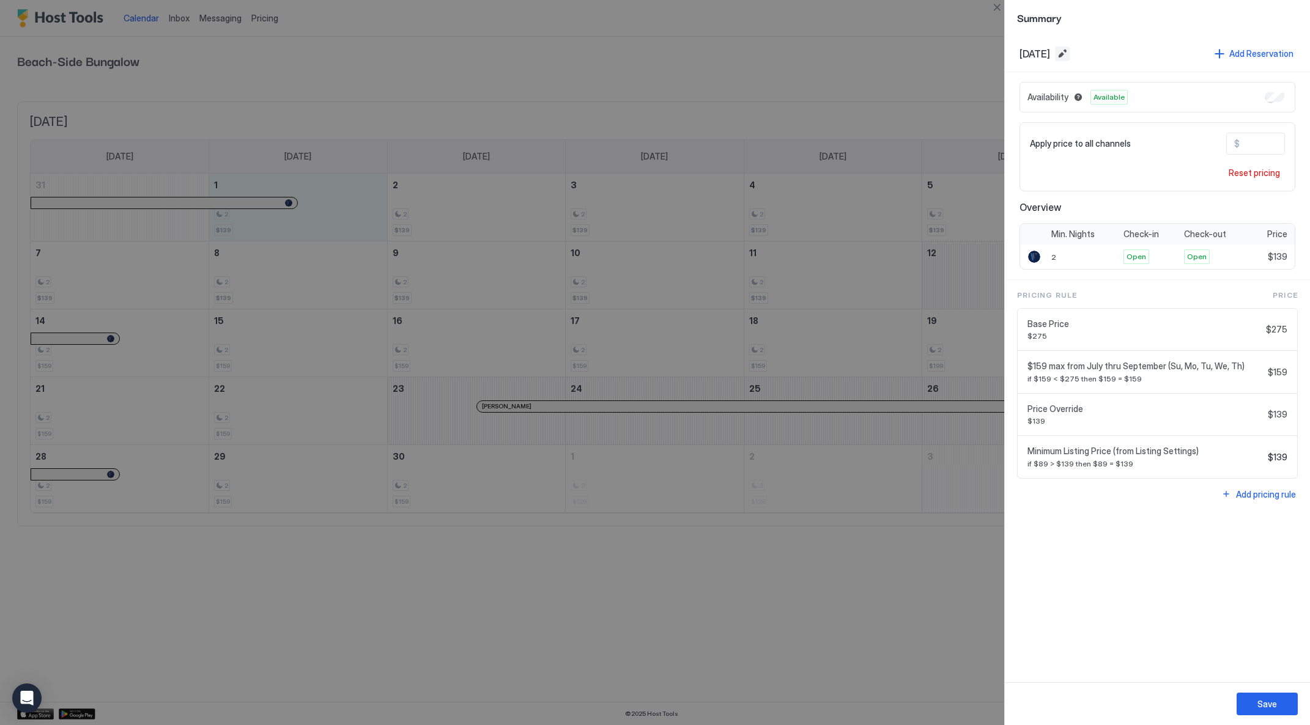
click at [1070, 55] on button "Edit date range" at bounding box center [1062, 53] width 15 height 15
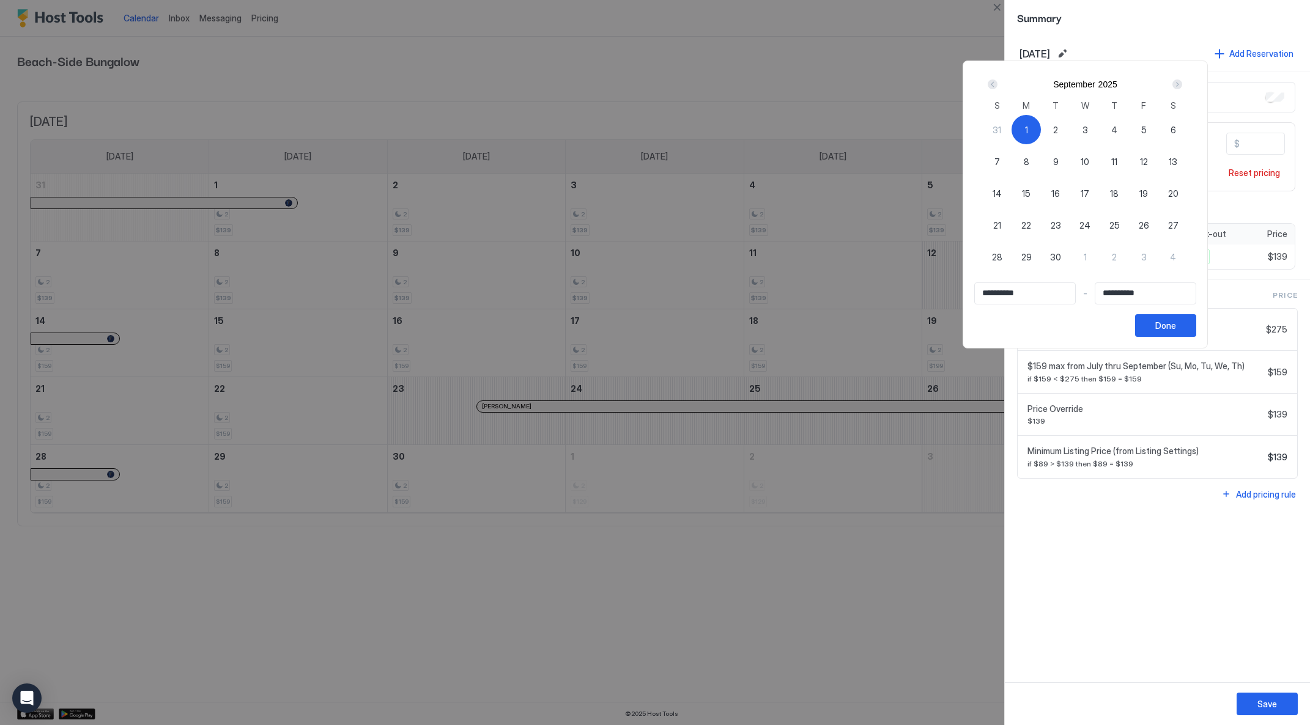
click at [1125, 135] on div "4" at bounding box center [1114, 129] width 29 height 29
type input "**********"
click at [1028, 131] on span "1" at bounding box center [1026, 130] width 3 height 13
type input "**********"
click at [1117, 132] on span "4" at bounding box center [1114, 130] width 6 height 13
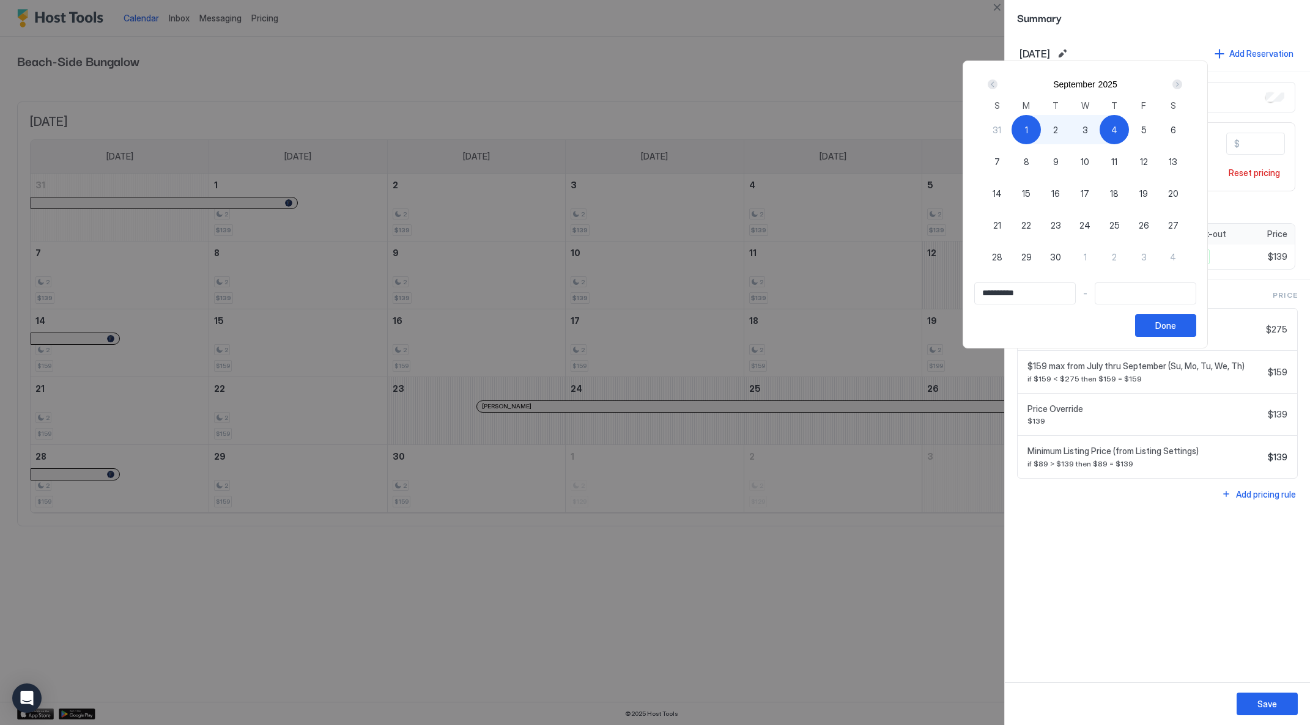
type input "**********"
click at [1168, 328] on div "Done" at bounding box center [1165, 325] width 21 height 13
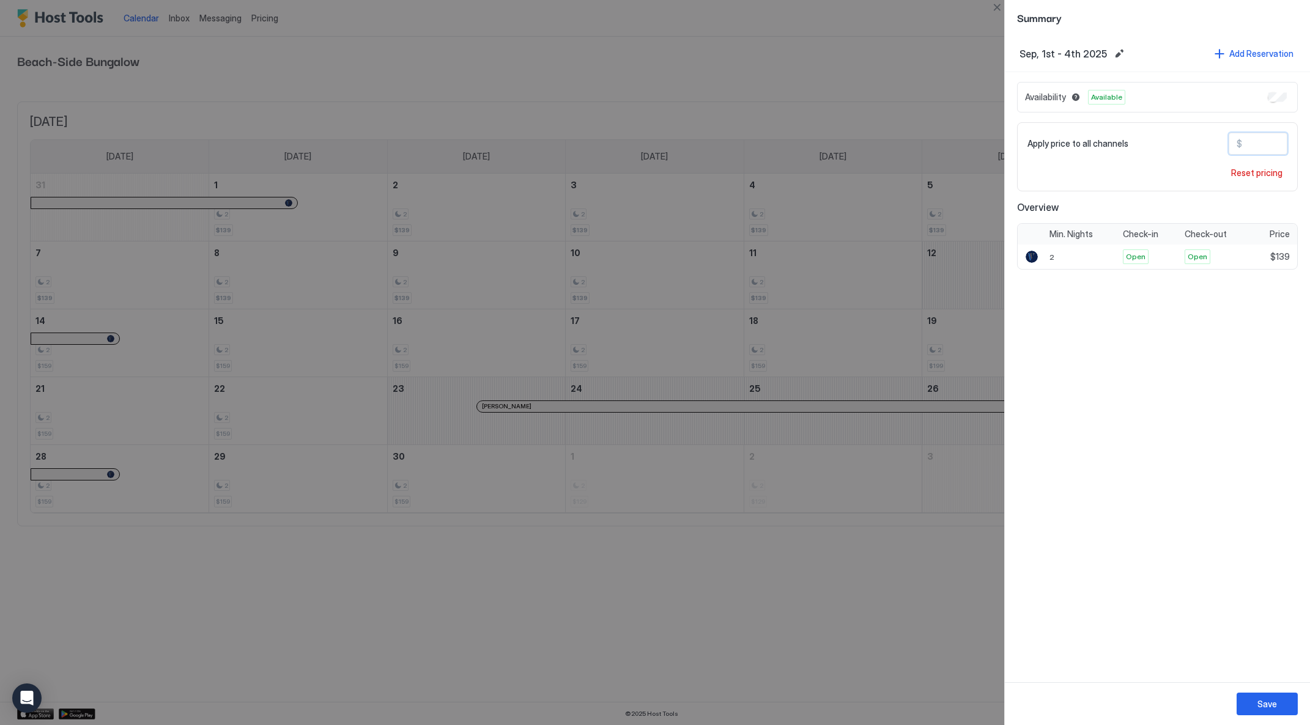
drag, startPoint x: 1279, startPoint y: 142, endPoint x: 1227, endPoint y: 140, distance: 52.0
click at [1227, 140] on div "Apply price to all channels $ ***" at bounding box center [1158, 144] width 260 height 22
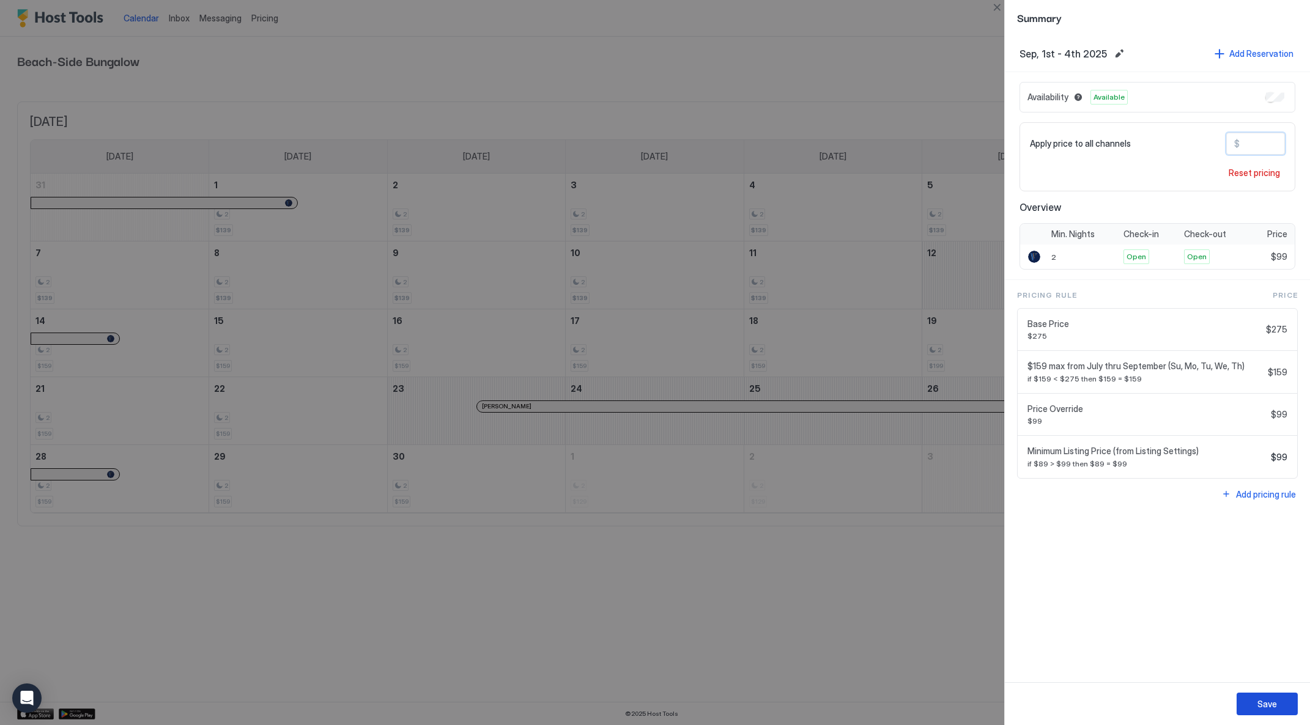
type input "**"
click at [1284, 705] on button "Save" at bounding box center [1267, 704] width 61 height 23
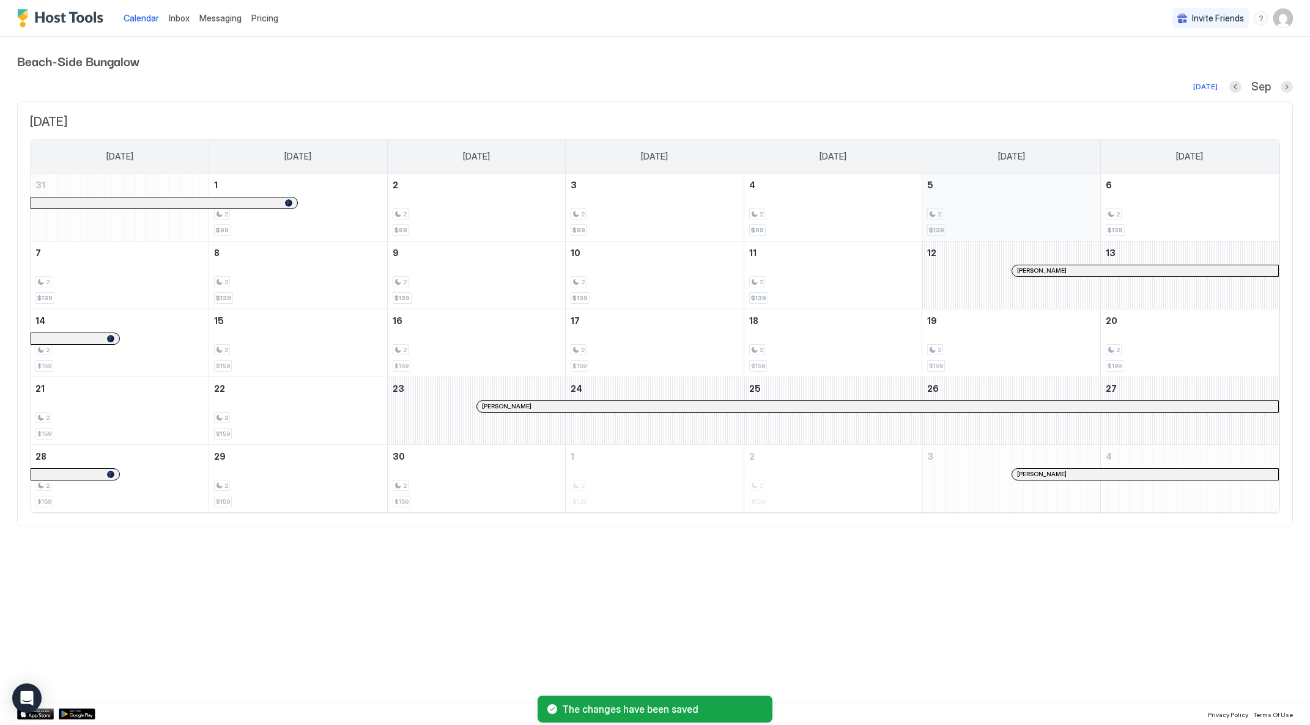
click at [975, 215] on div "2" at bounding box center [1011, 215] width 168 height 12
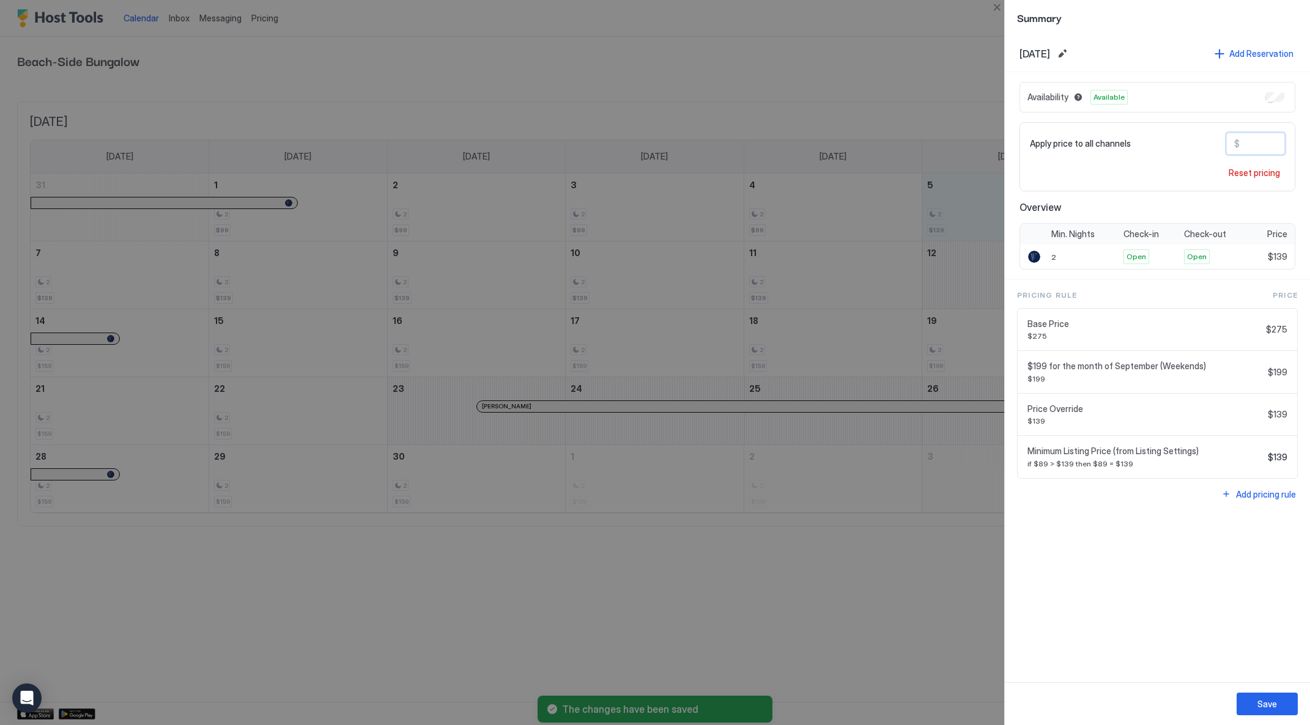
drag, startPoint x: 1262, startPoint y: 137, endPoint x: 1275, endPoint y: 143, distance: 13.7
click at [1275, 143] on input "***" at bounding box center [1289, 143] width 98 height 21
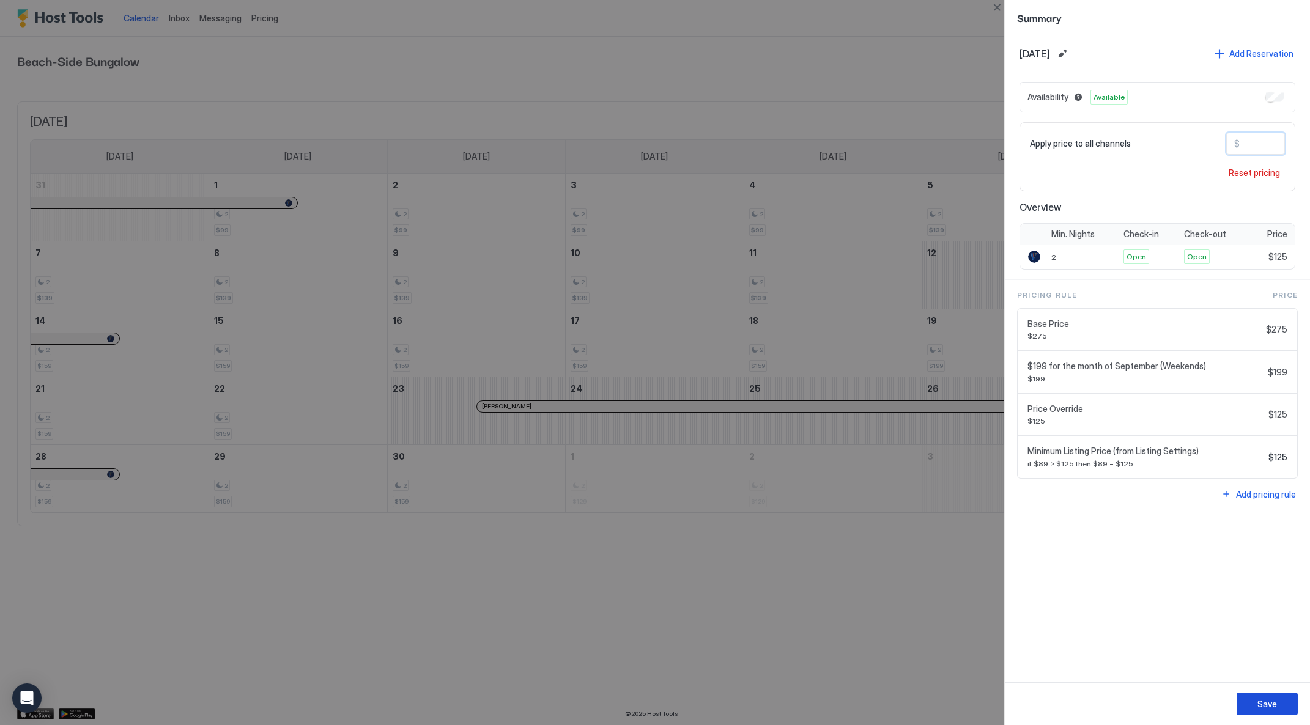
type input "***"
click at [1275, 706] on div "Save" at bounding box center [1268, 704] width 20 height 13
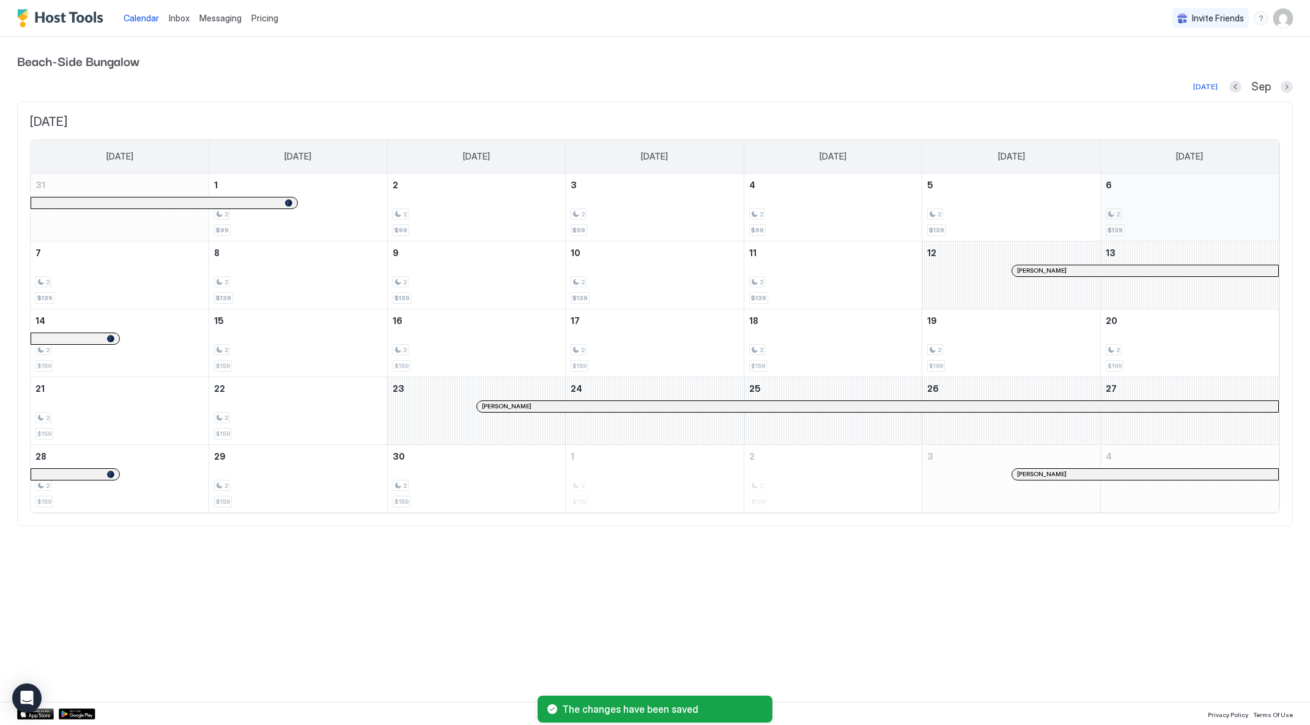
click at [1147, 214] on div "2" at bounding box center [1190, 215] width 168 height 12
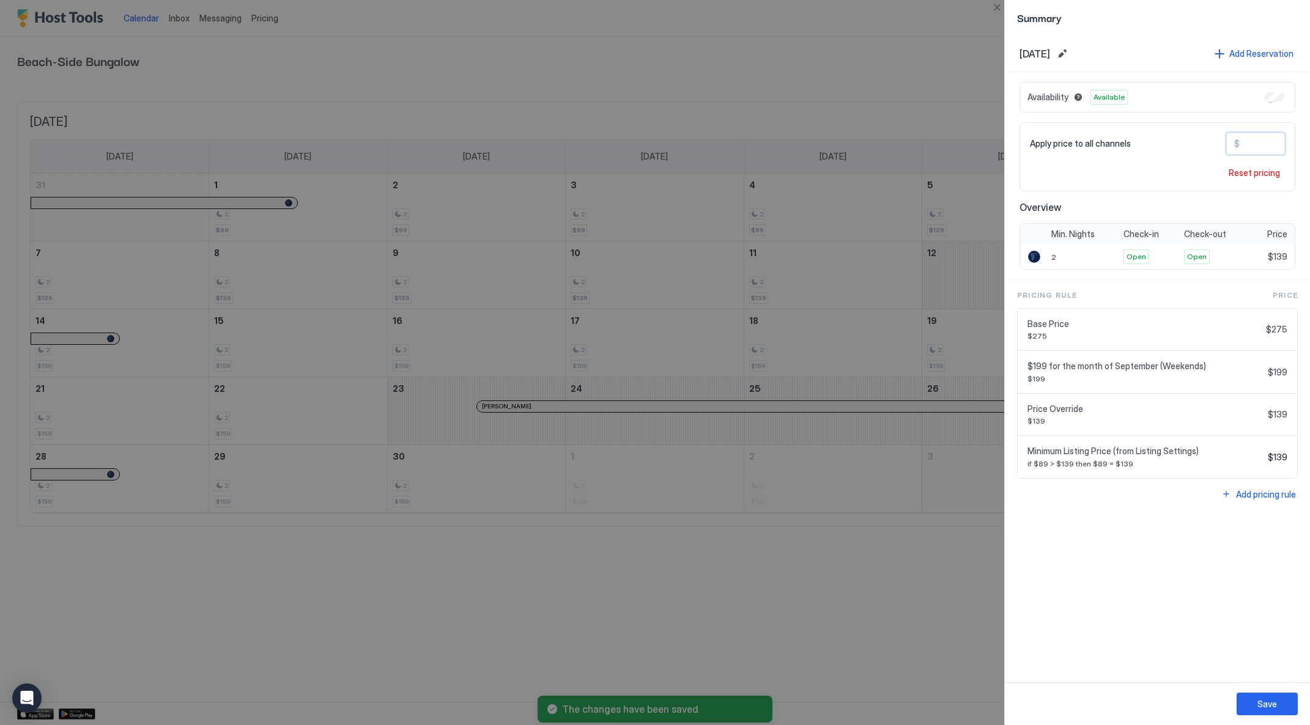
drag, startPoint x: 1268, startPoint y: 145, endPoint x: 1232, endPoint y: 144, distance: 36.1
click at [1232, 144] on div "$ ***" at bounding box center [1255, 144] width 59 height 22
type input "***"
click at [1272, 706] on div "Save" at bounding box center [1268, 704] width 20 height 13
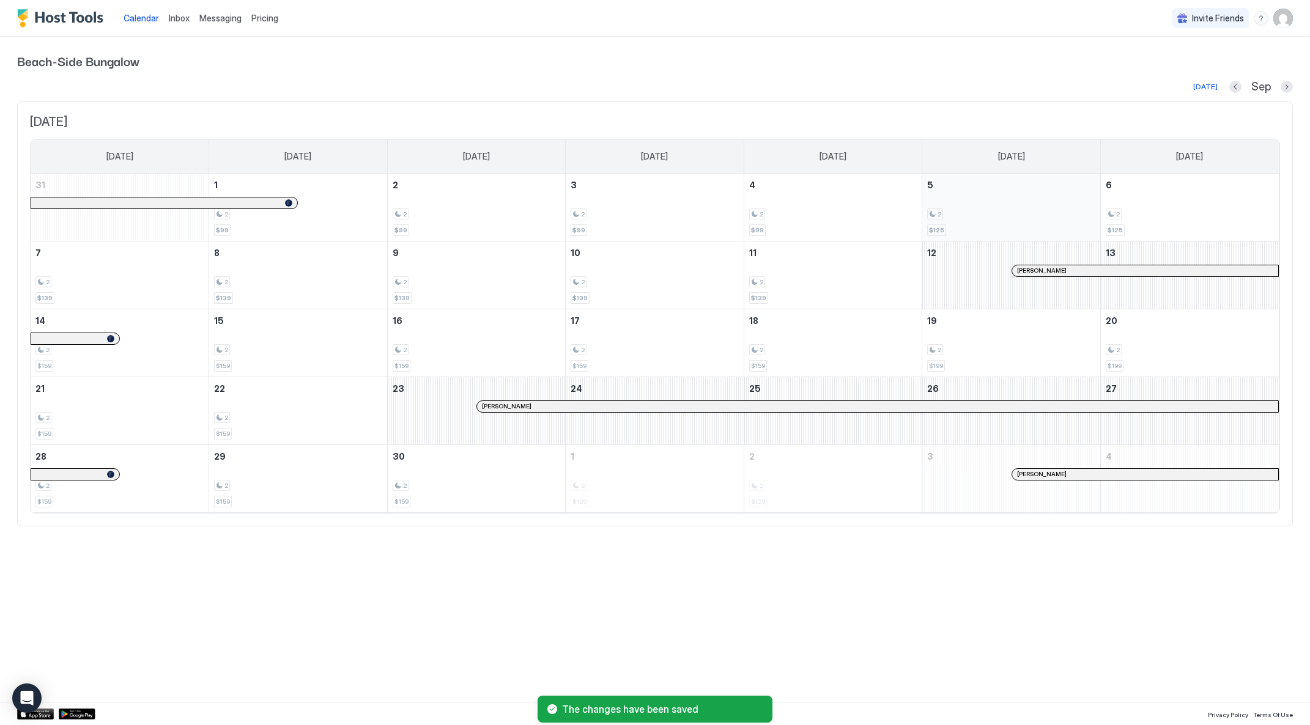
click at [998, 220] on div "2 $125" at bounding box center [1011, 207] width 168 height 57
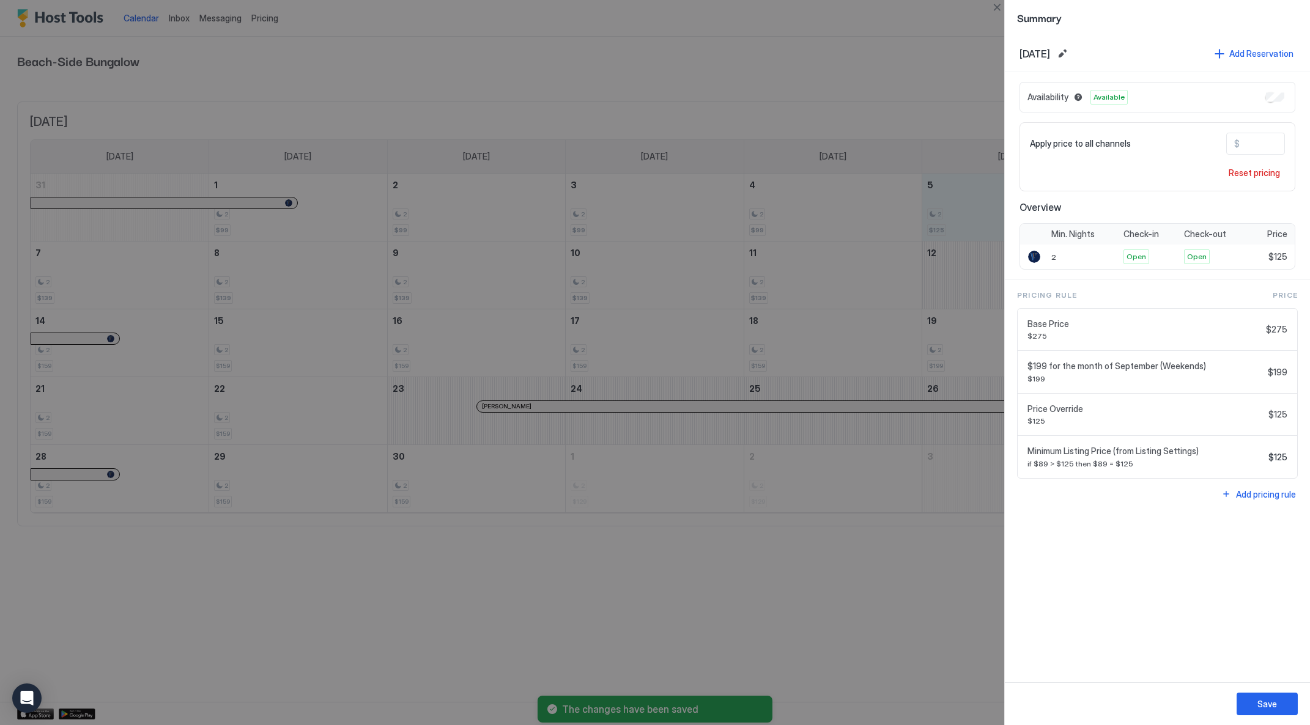
click at [1258, 692] on div "Save" at bounding box center [1157, 704] width 305 height 43
click at [1260, 700] on div "Save" at bounding box center [1268, 704] width 20 height 13
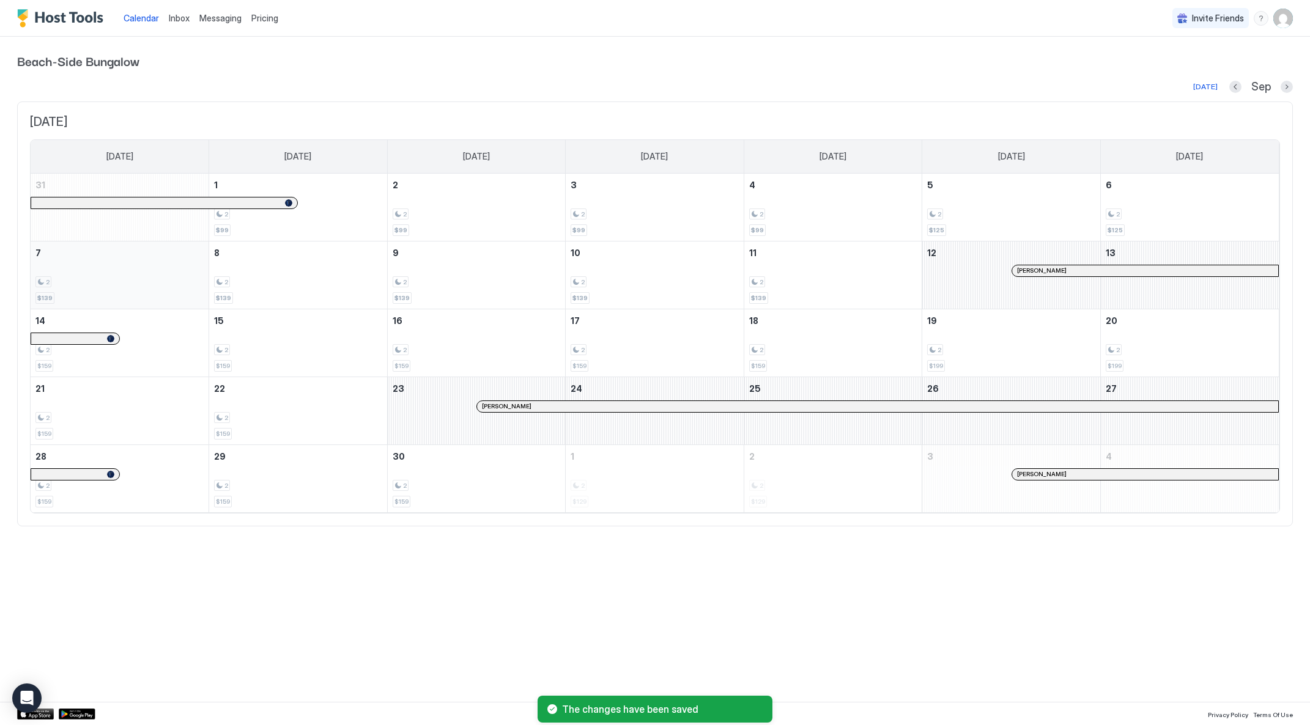
click at [125, 274] on div "2 $139" at bounding box center [119, 274] width 168 height 57
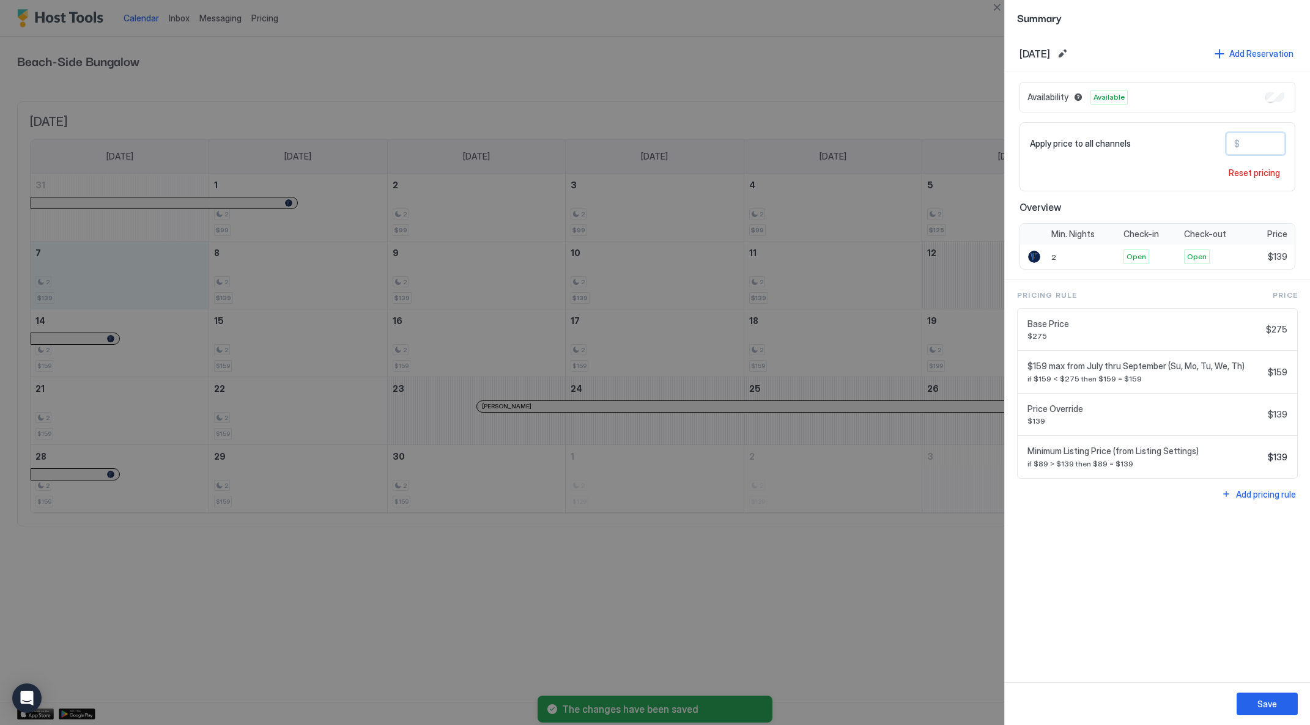
drag, startPoint x: 1267, startPoint y: 144, endPoint x: 1240, endPoint y: 144, distance: 26.9
click at [1240, 144] on input "***" at bounding box center [1289, 143] width 98 height 21
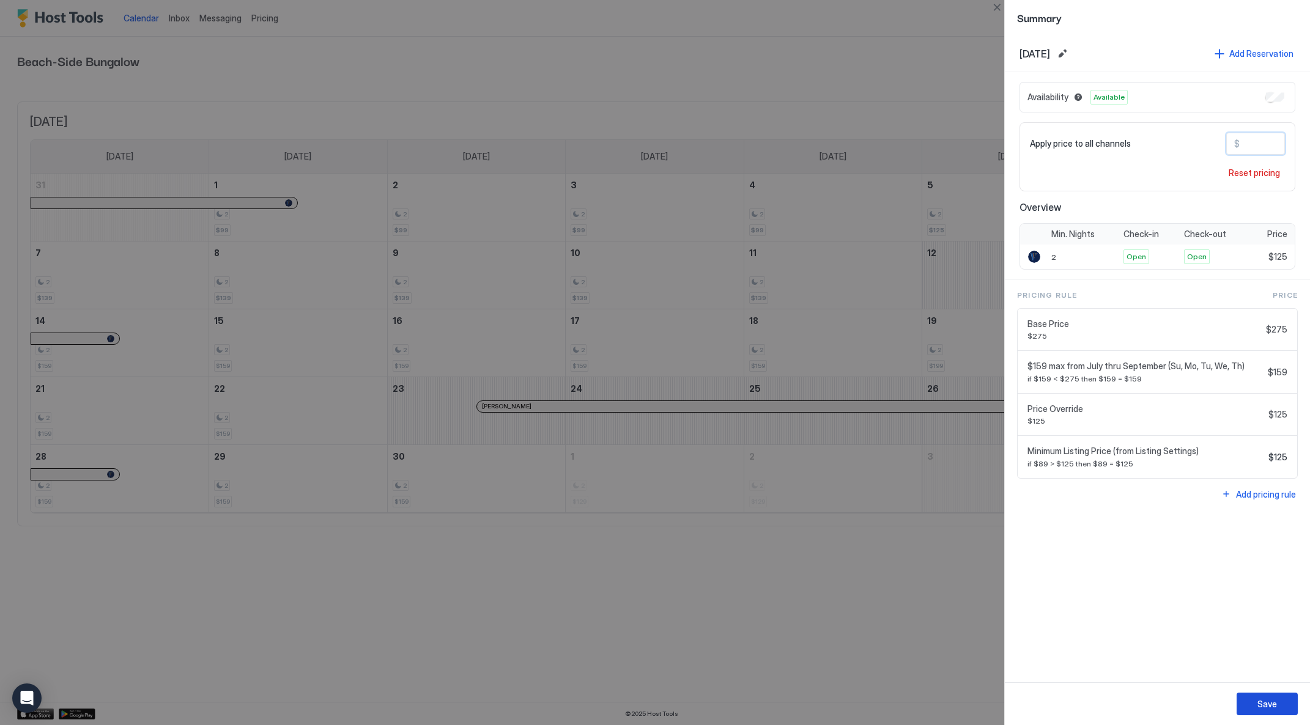
type input "***"
click at [1267, 708] on div "Save" at bounding box center [1268, 704] width 20 height 13
